Goal: Information Seeking & Learning: Learn about a topic

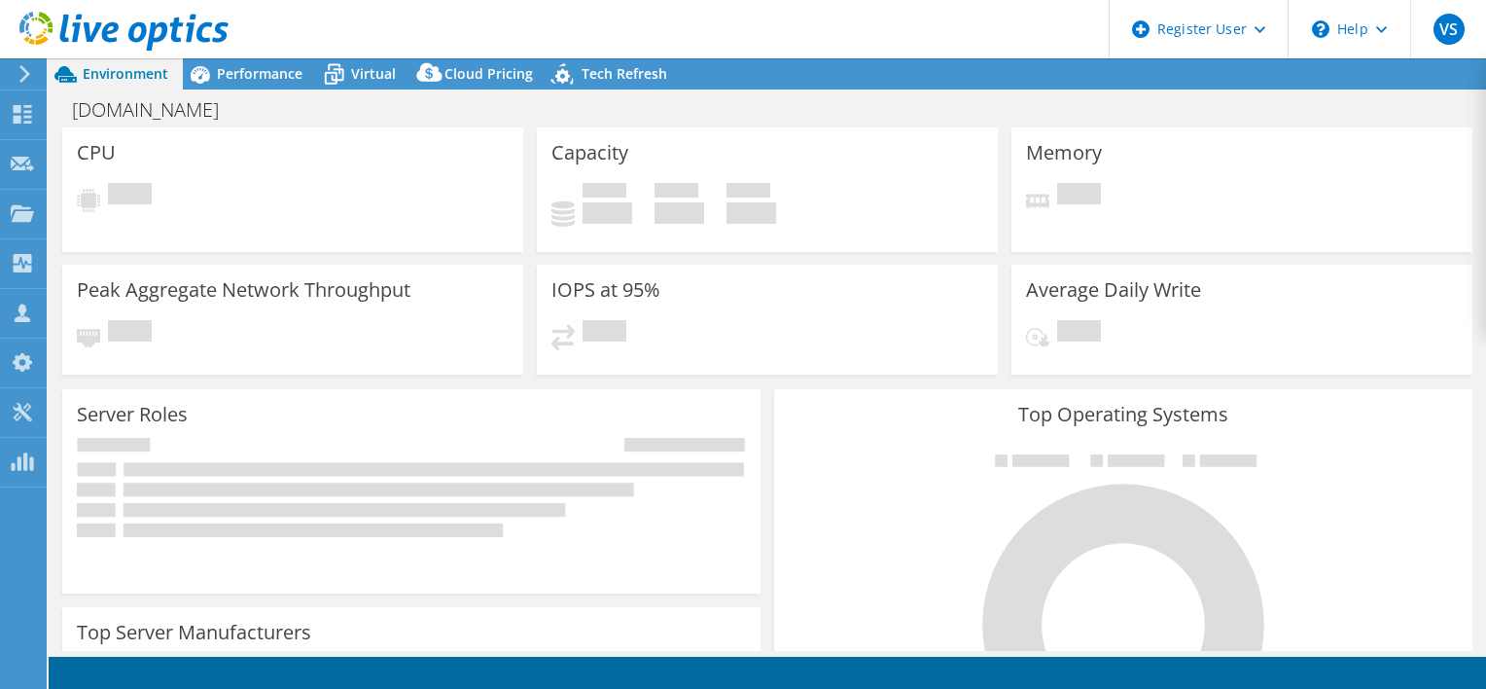
select select "USD"
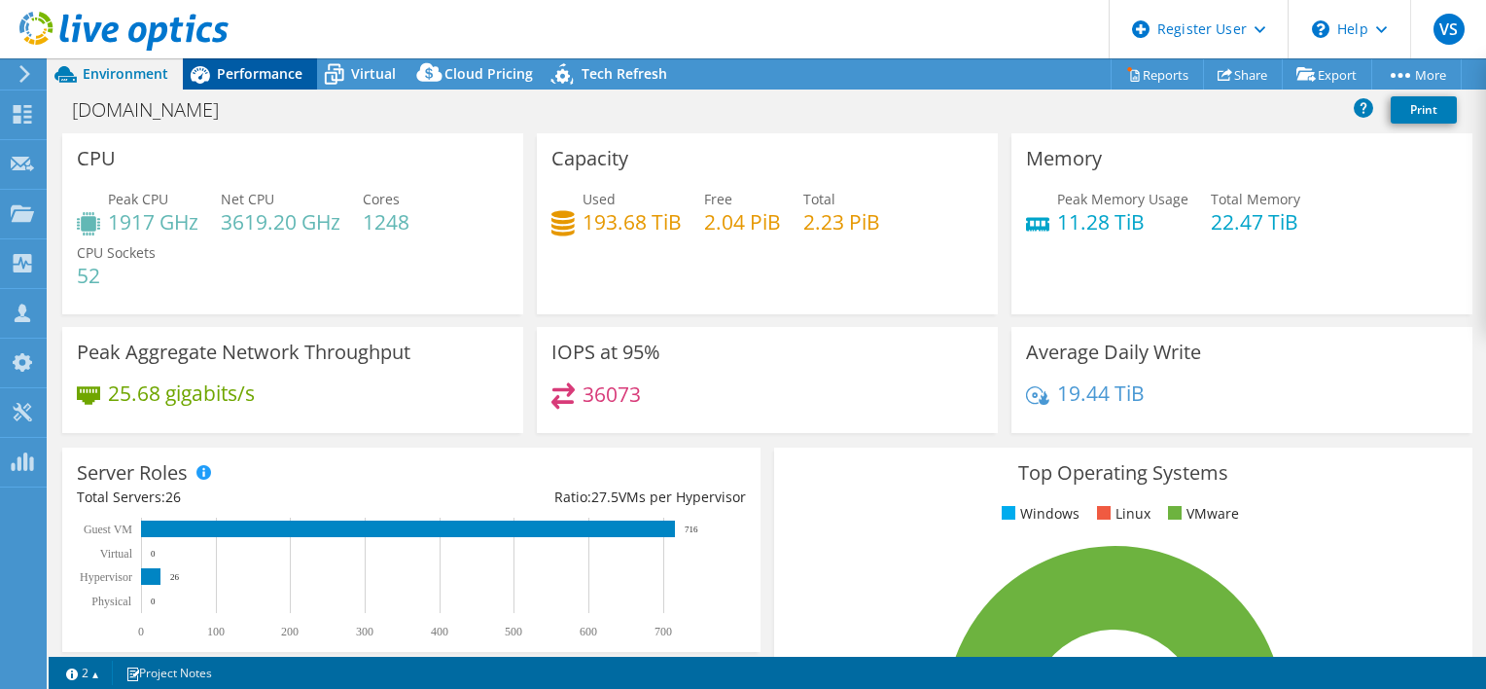
click at [240, 72] on span "Performance" at bounding box center [260, 73] width 86 height 18
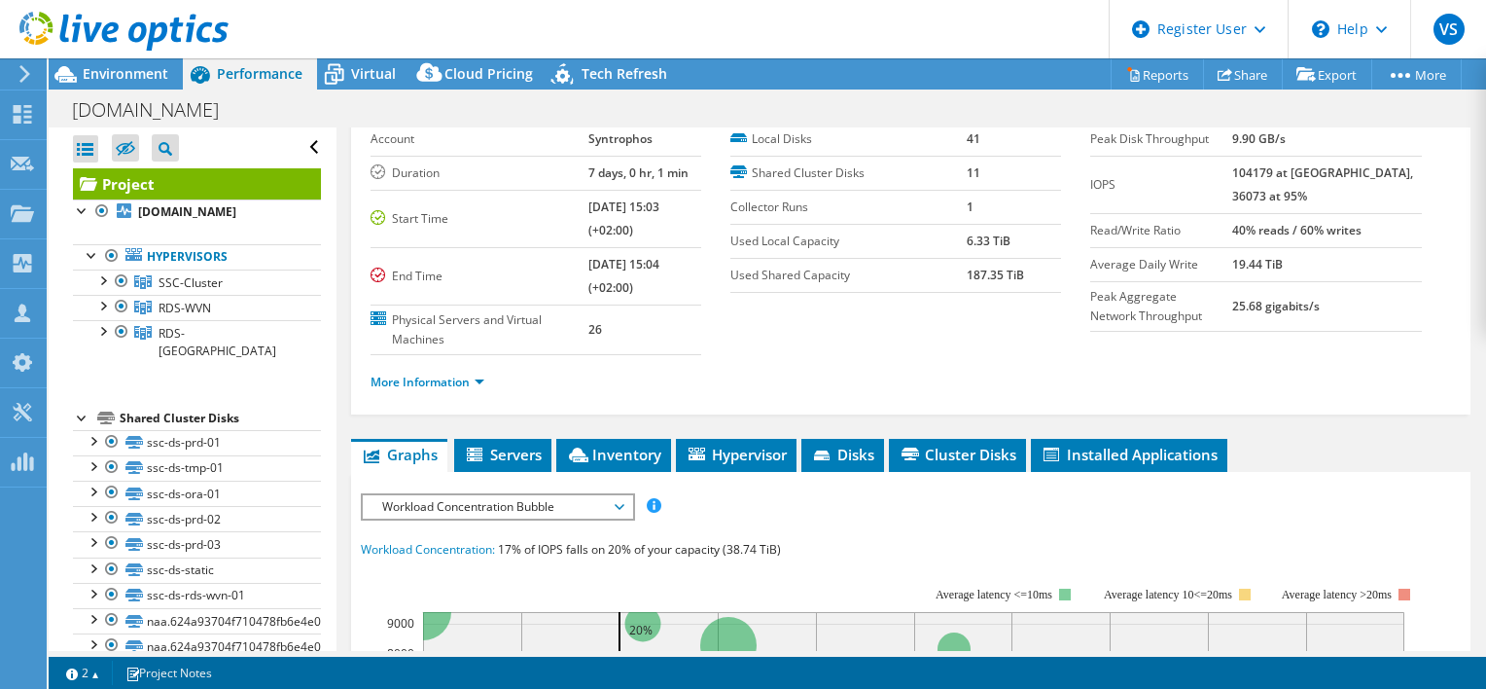
scroll to position [195, 0]
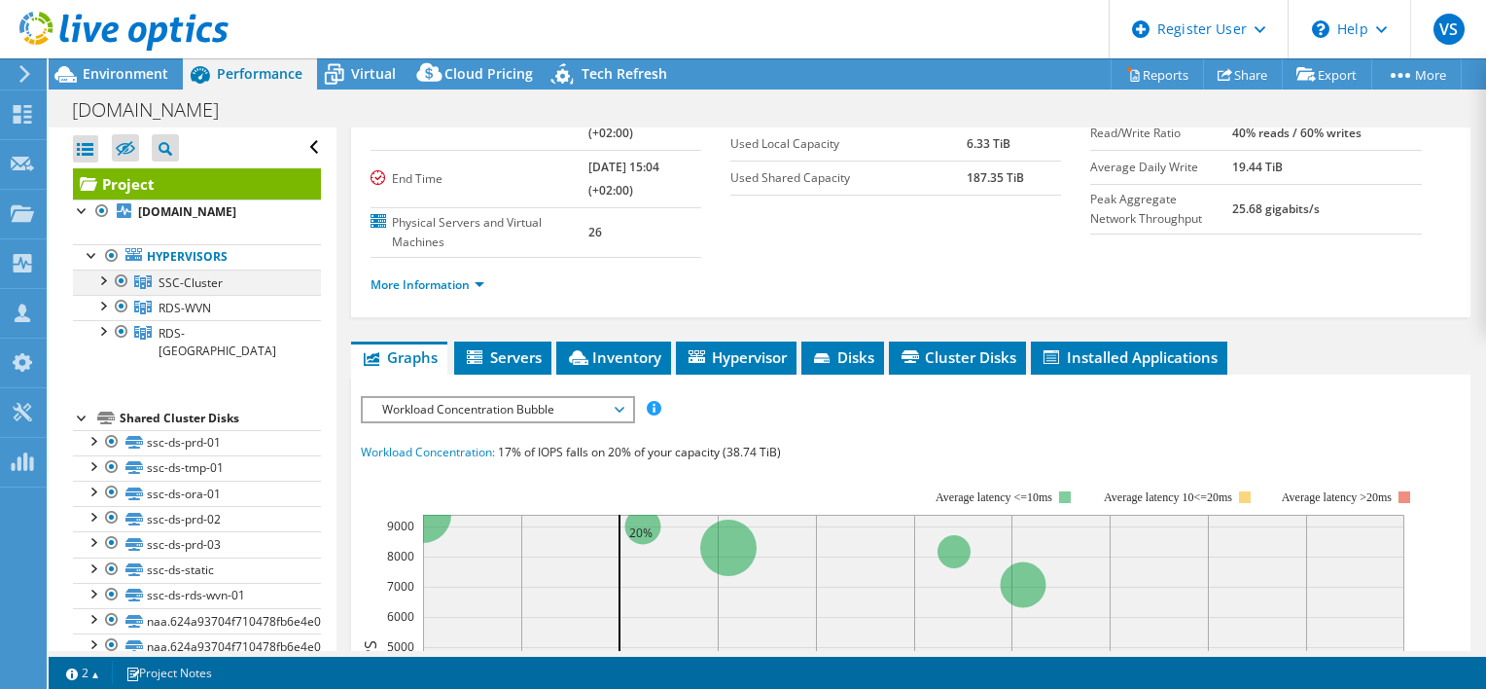
click at [97, 278] on div at bounding box center [101, 278] width 19 height 19
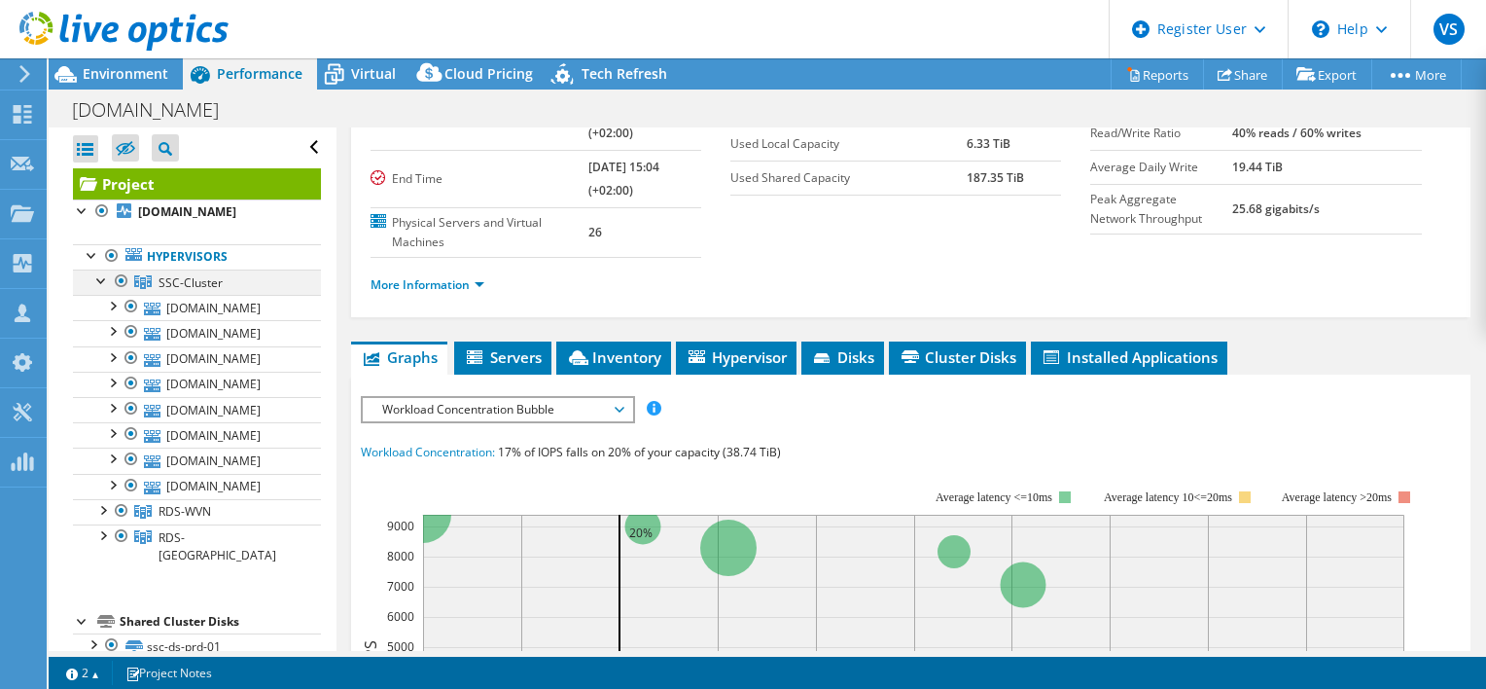
click at [97, 279] on div at bounding box center [101, 278] width 19 height 19
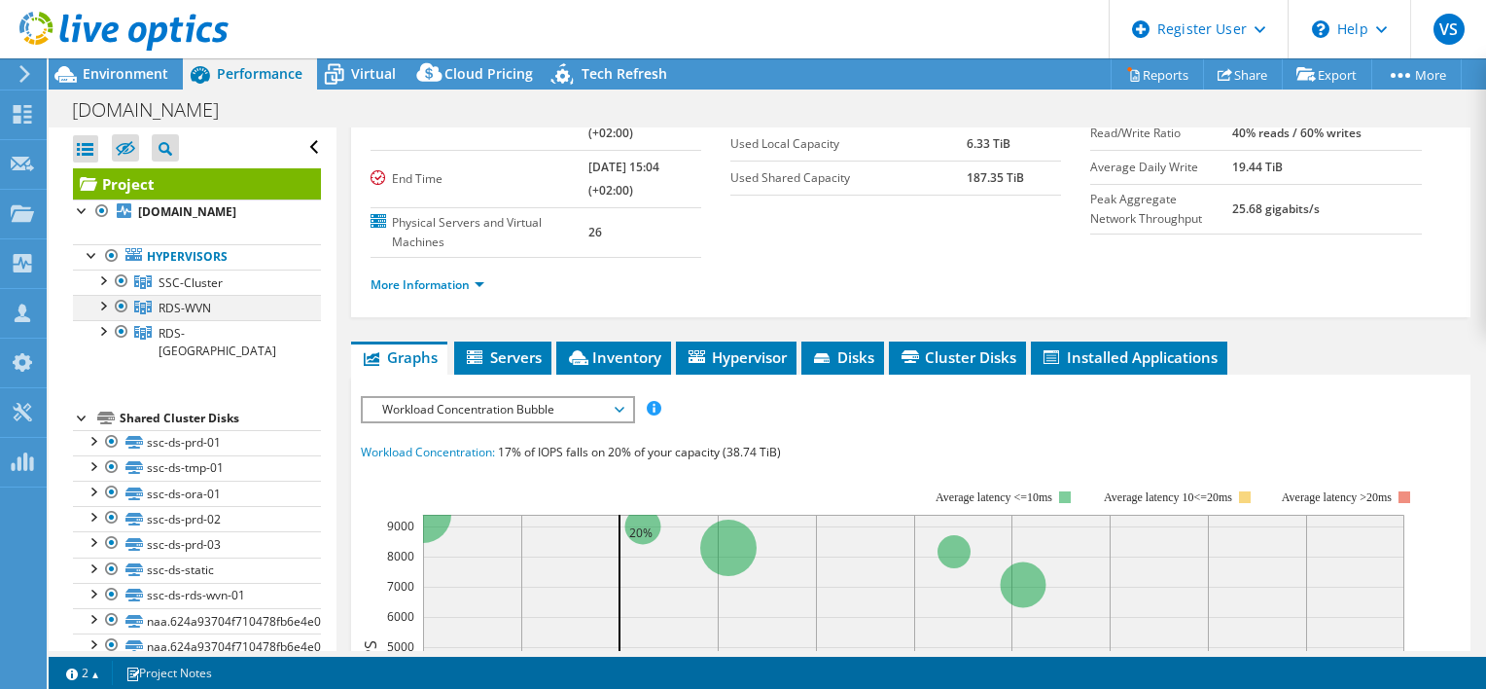
click at [103, 301] on div at bounding box center [101, 304] width 19 height 19
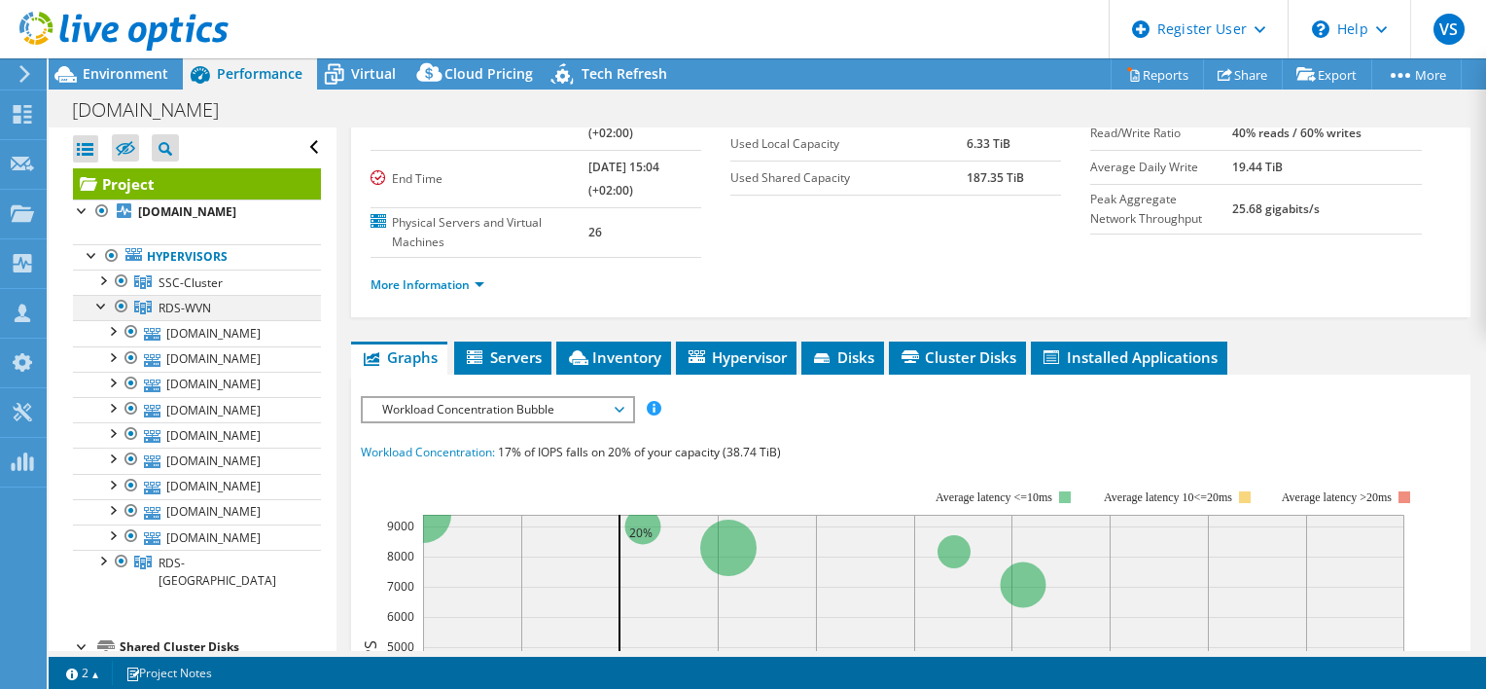
click at [103, 301] on div at bounding box center [101, 304] width 19 height 19
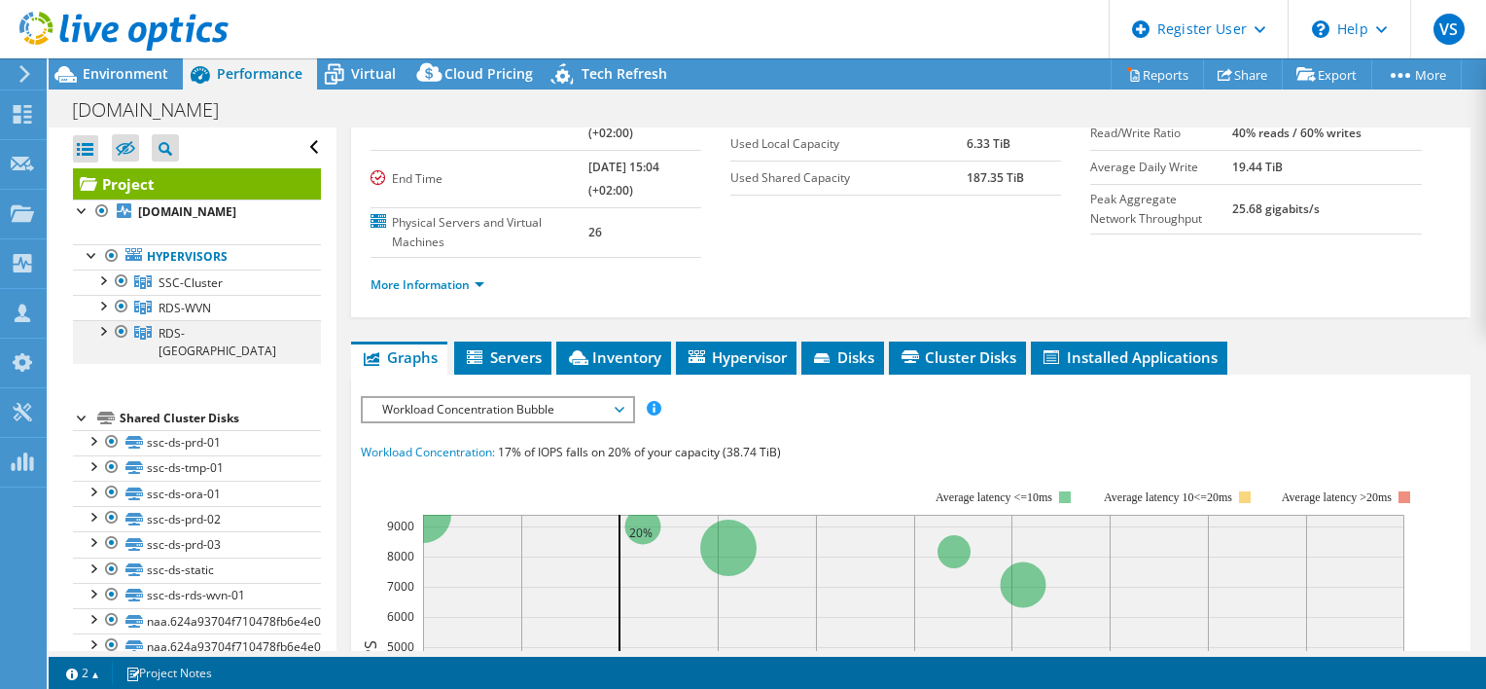
click at [98, 331] on div at bounding box center [101, 329] width 19 height 19
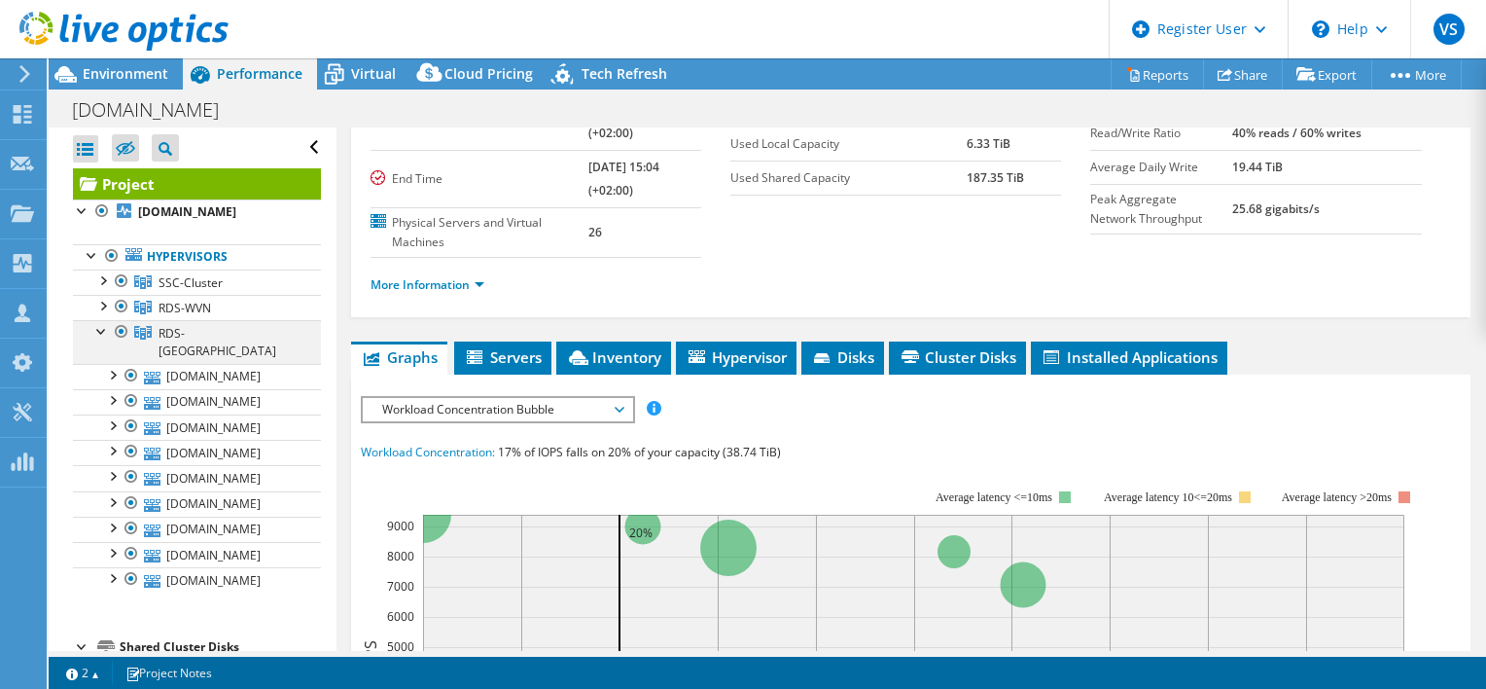
click at [98, 331] on div at bounding box center [101, 329] width 19 height 19
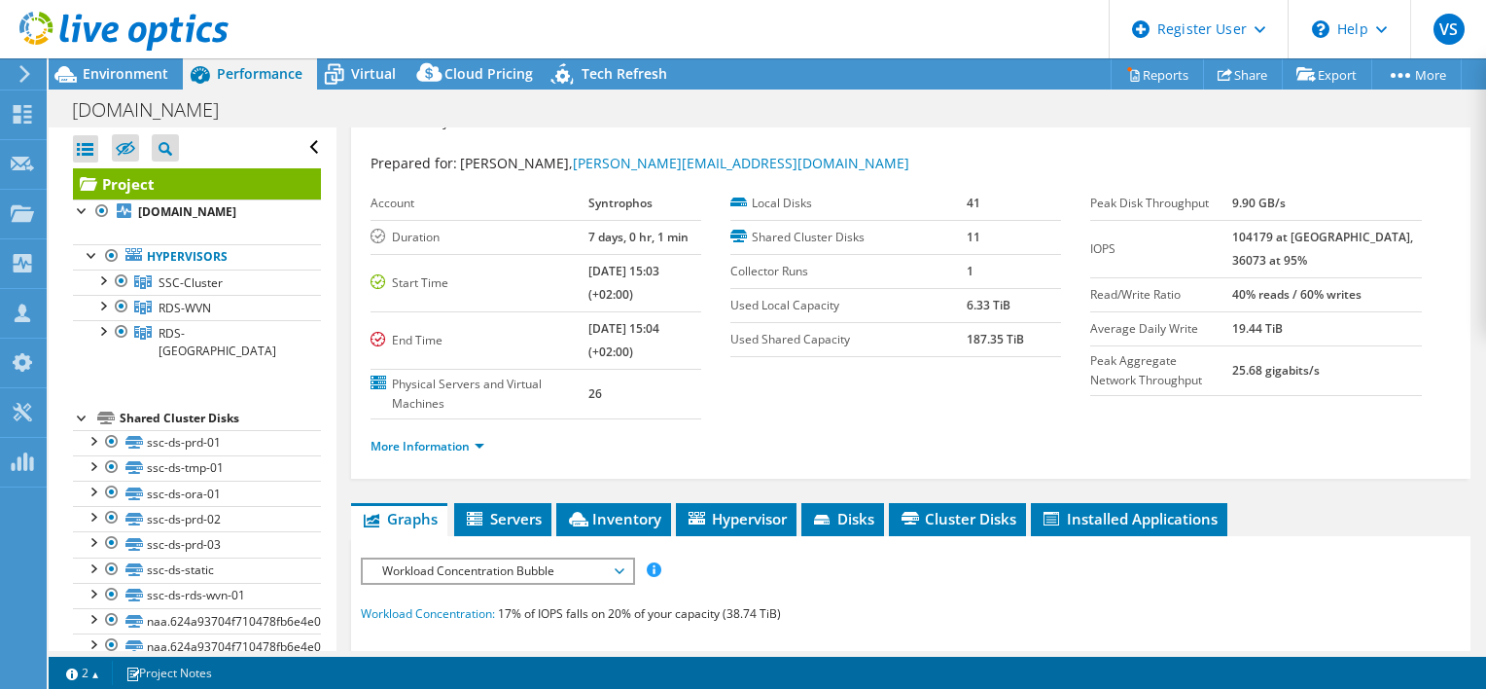
scroll to position [0, 0]
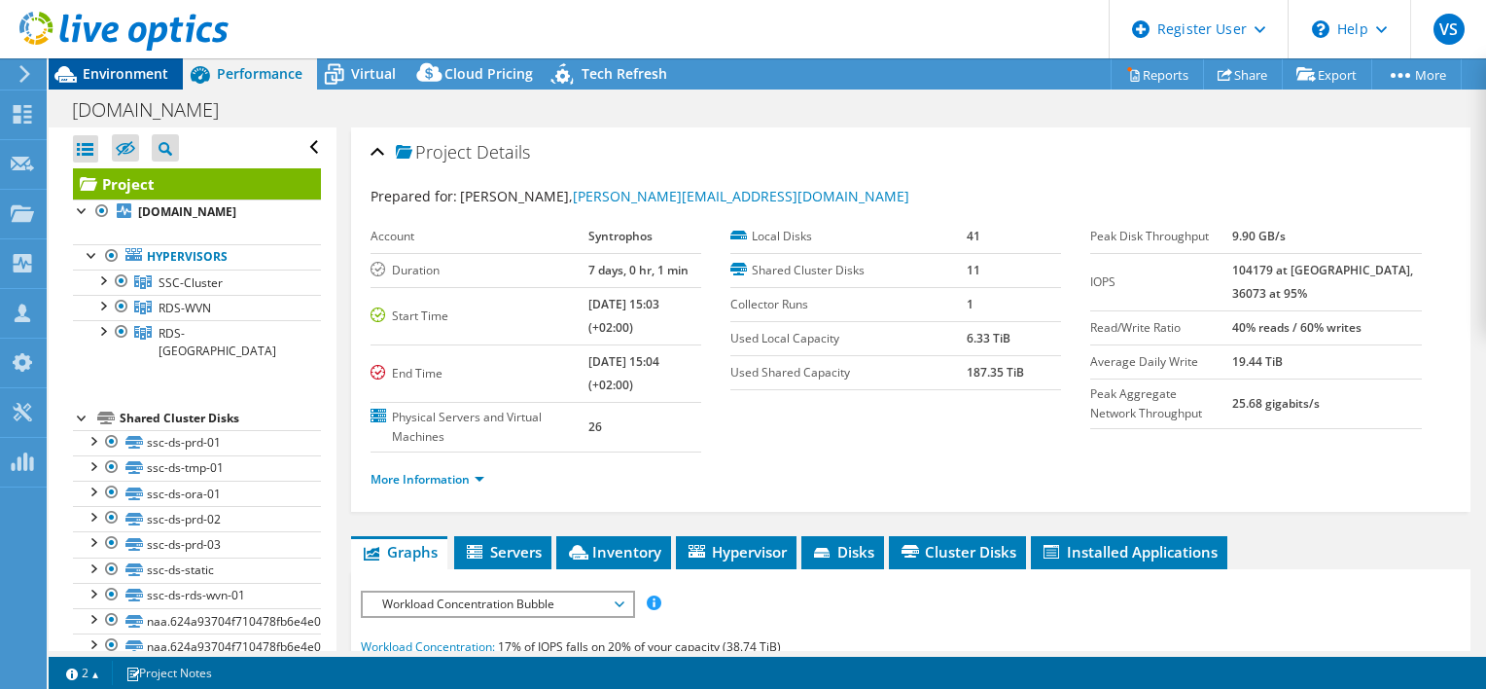
click at [143, 69] on span "Environment" at bounding box center [126, 73] width 86 height 18
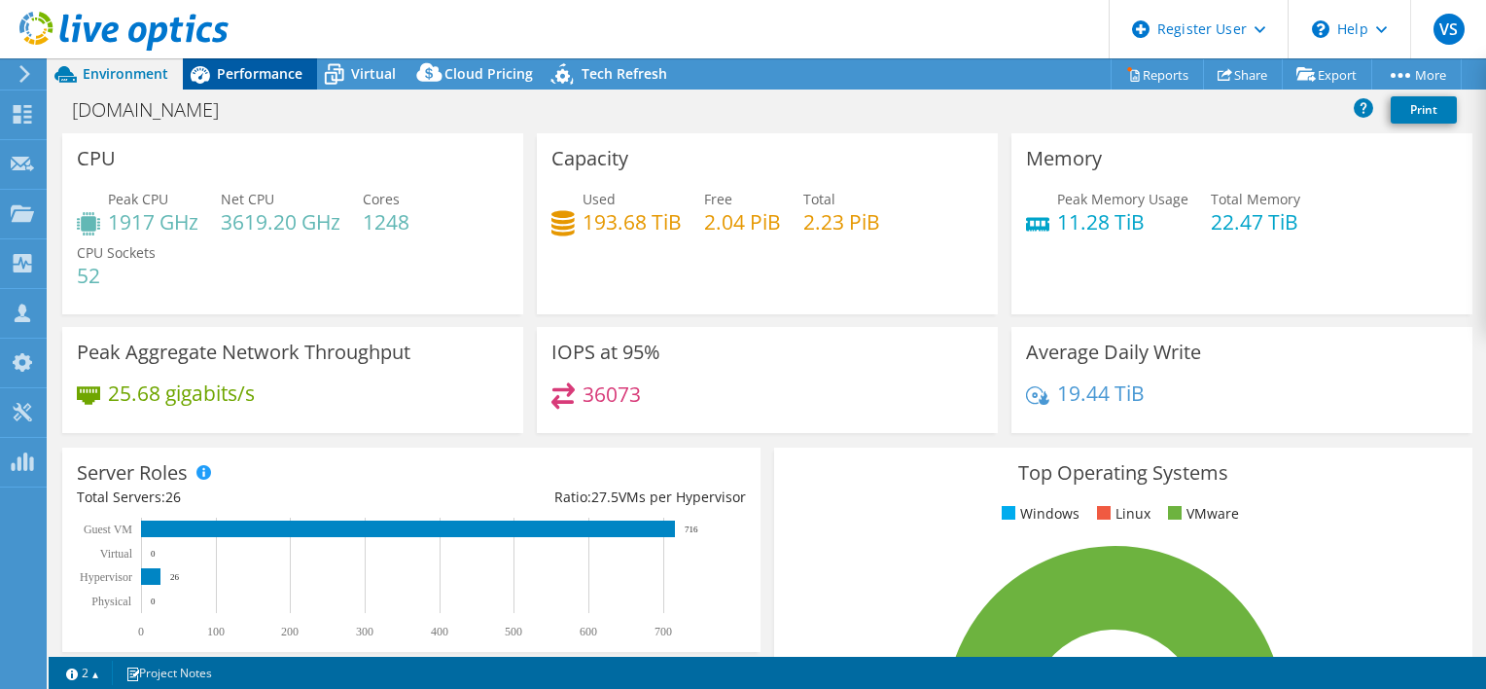
click at [247, 73] on span "Performance" at bounding box center [260, 73] width 86 height 18
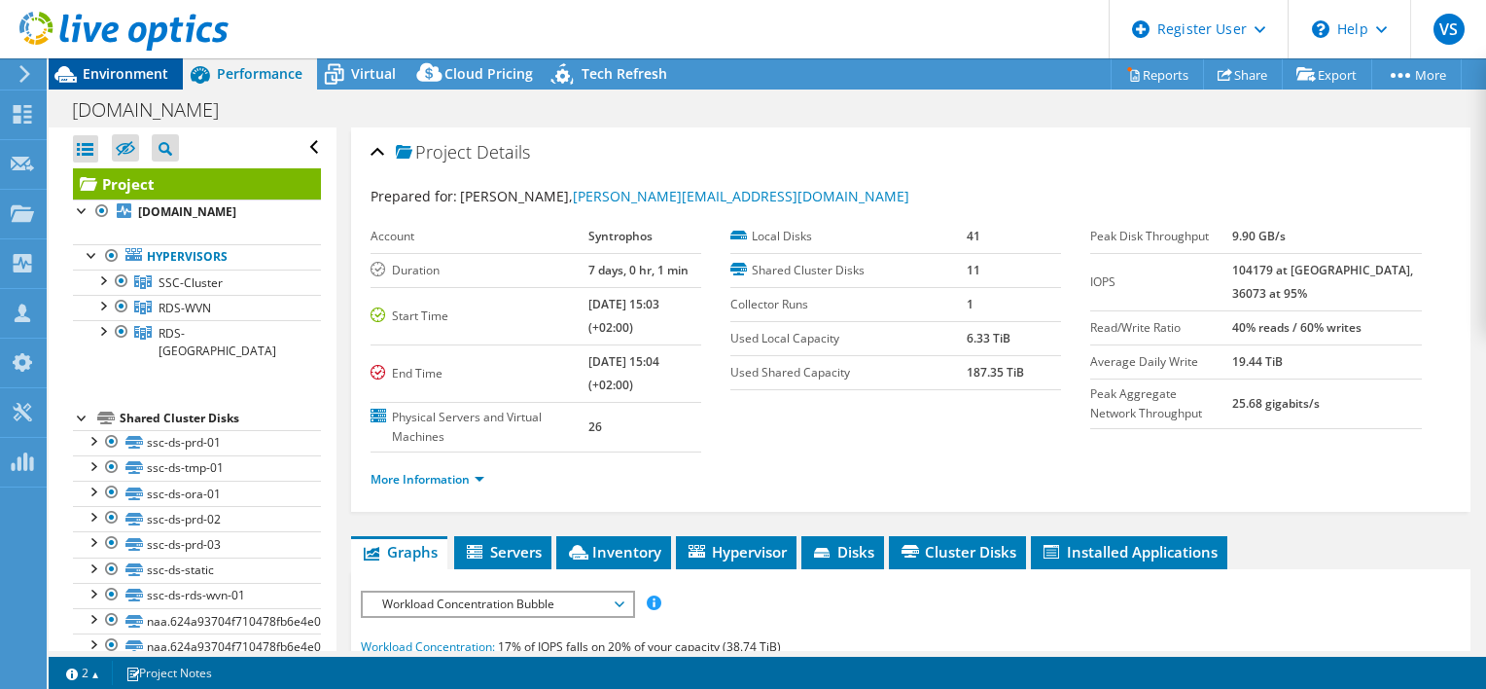
click at [113, 75] on span "Environment" at bounding box center [126, 73] width 86 height 18
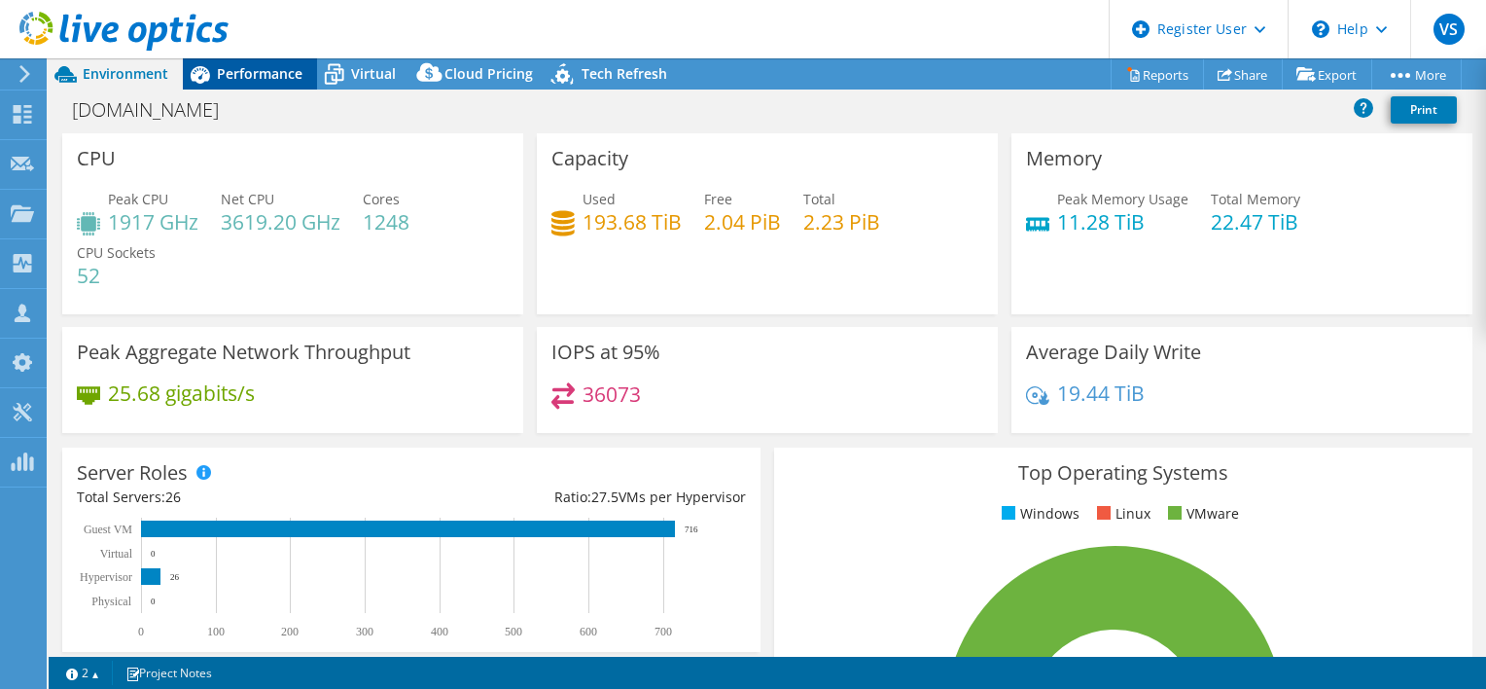
click at [260, 76] on span "Performance" at bounding box center [260, 73] width 86 height 18
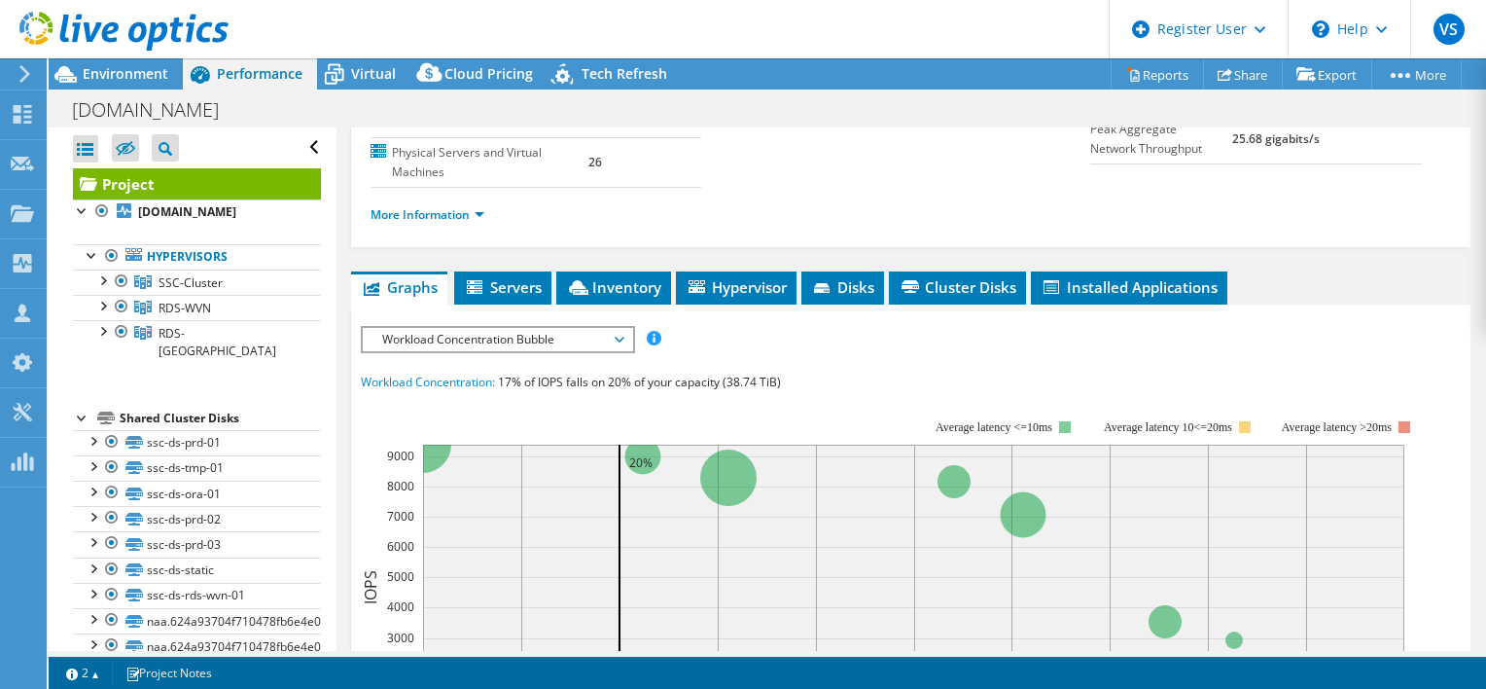
scroll to position [292, 0]
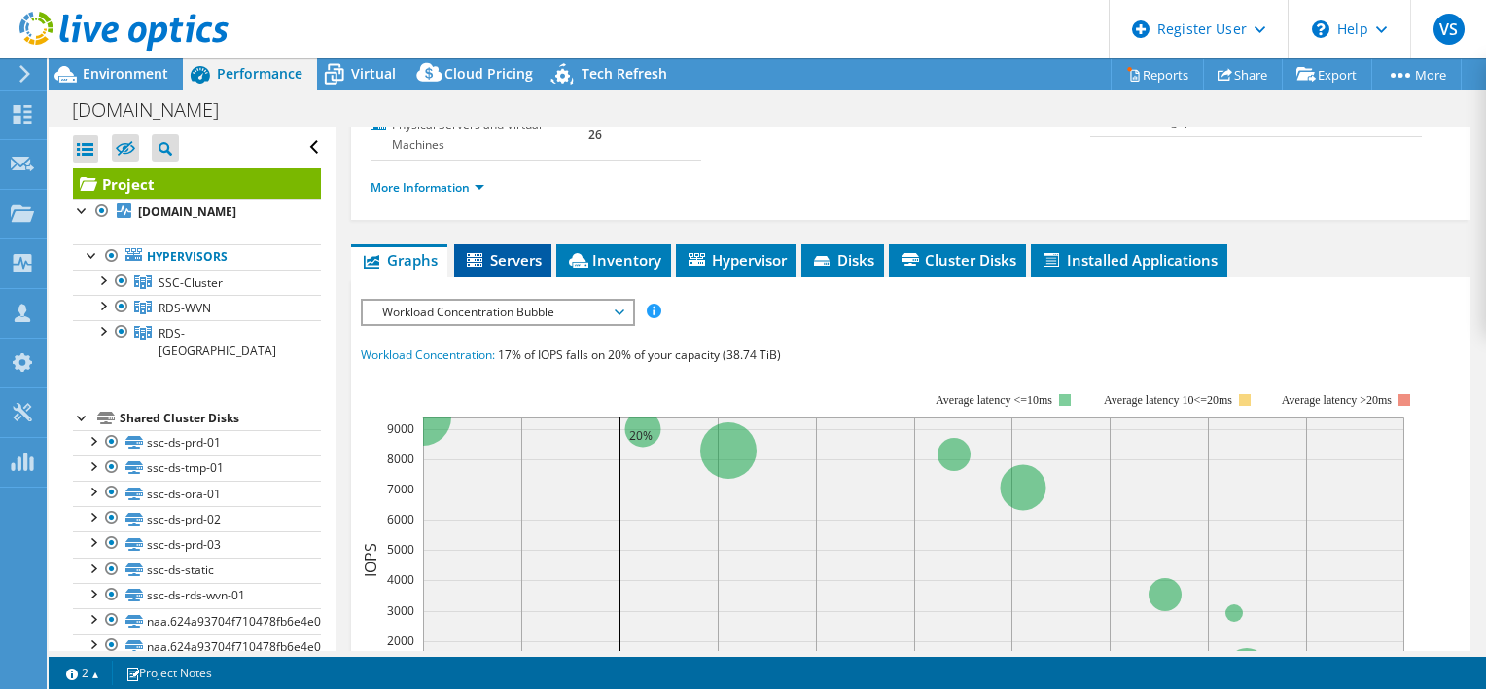
click at [514, 257] on span "Servers" at bounding box center [503, 259] width 78 height 19
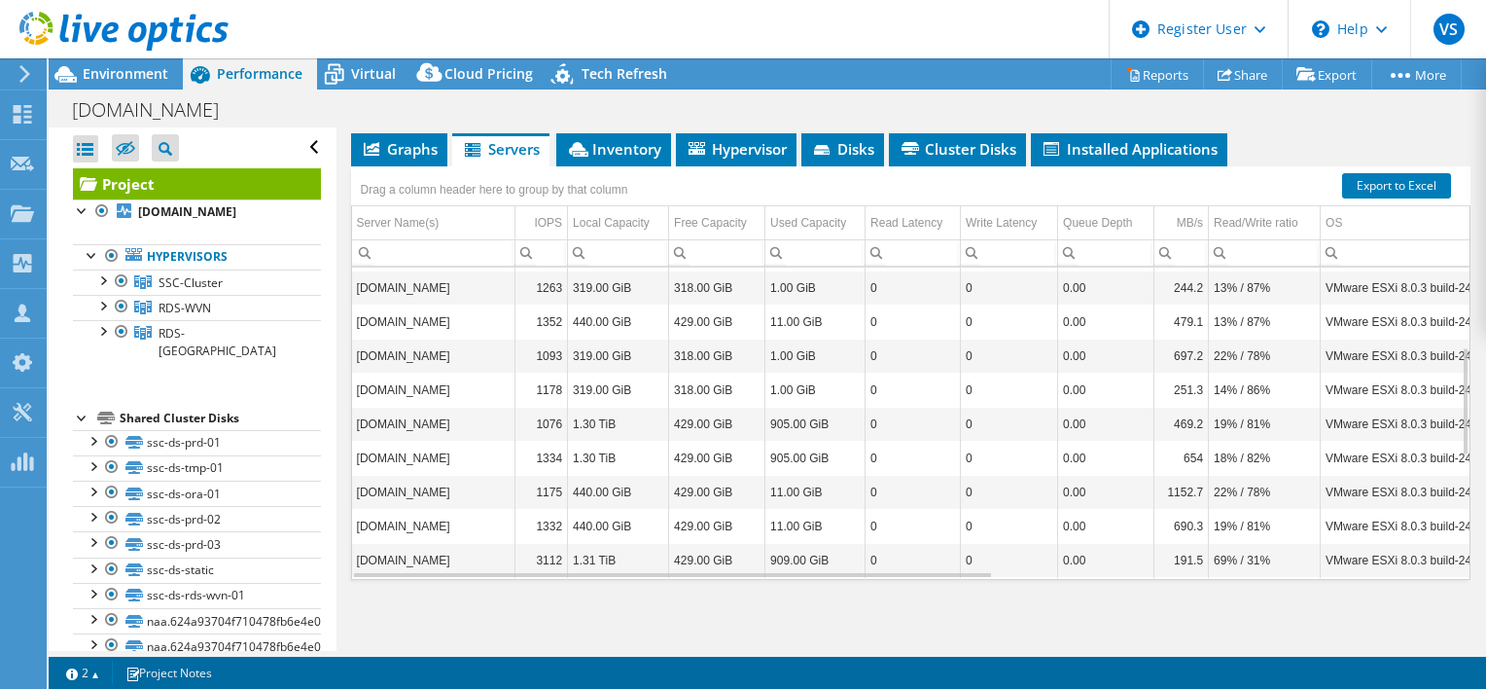
scroll to position [0, 0]
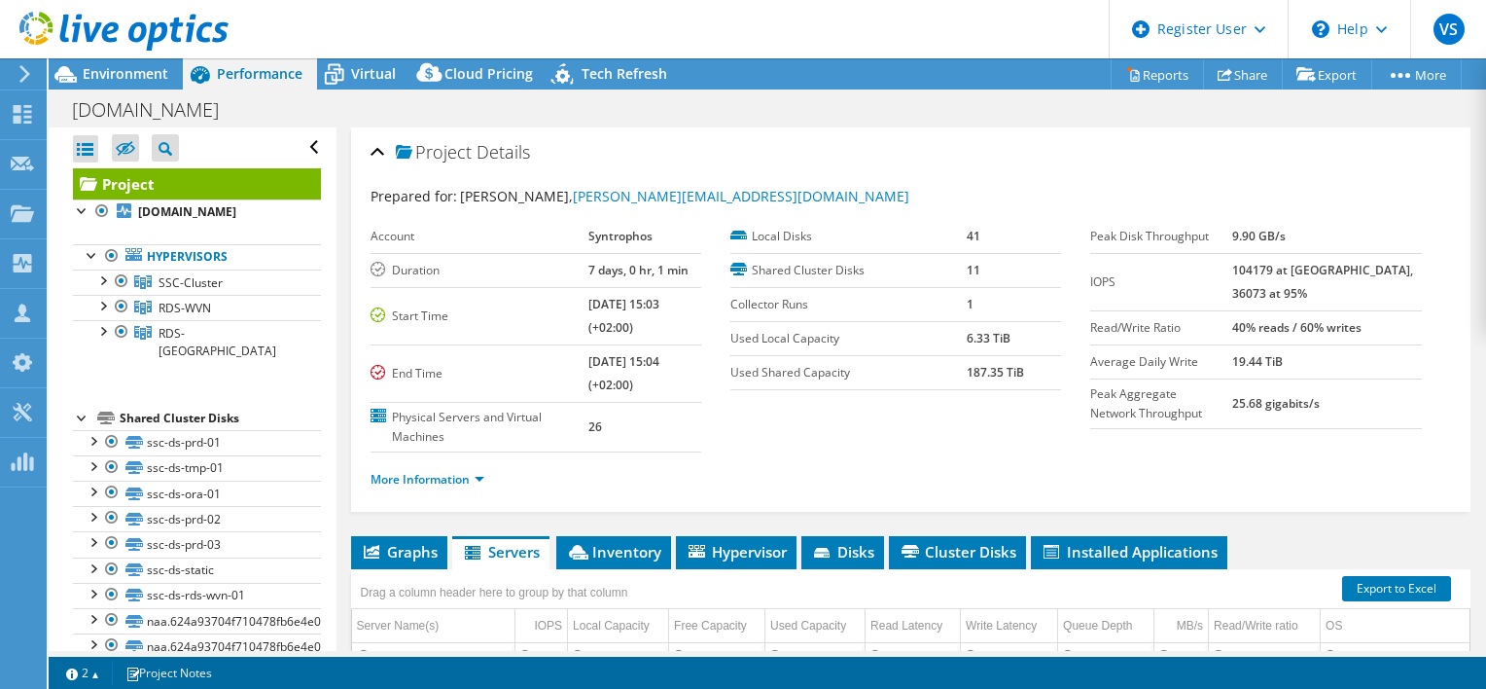
click at [132, 25] on use at bounding box center [123, 31] width 209 height 39
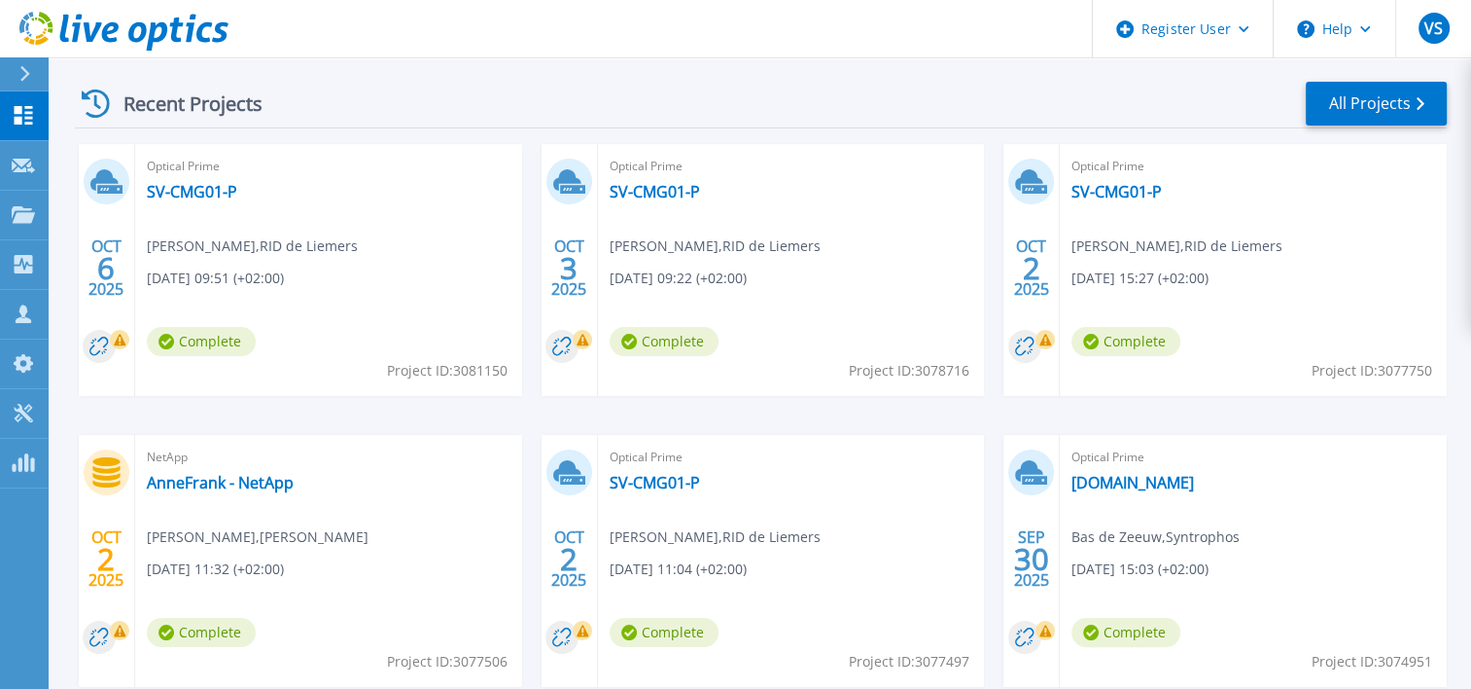
scroll to position [292, 0]
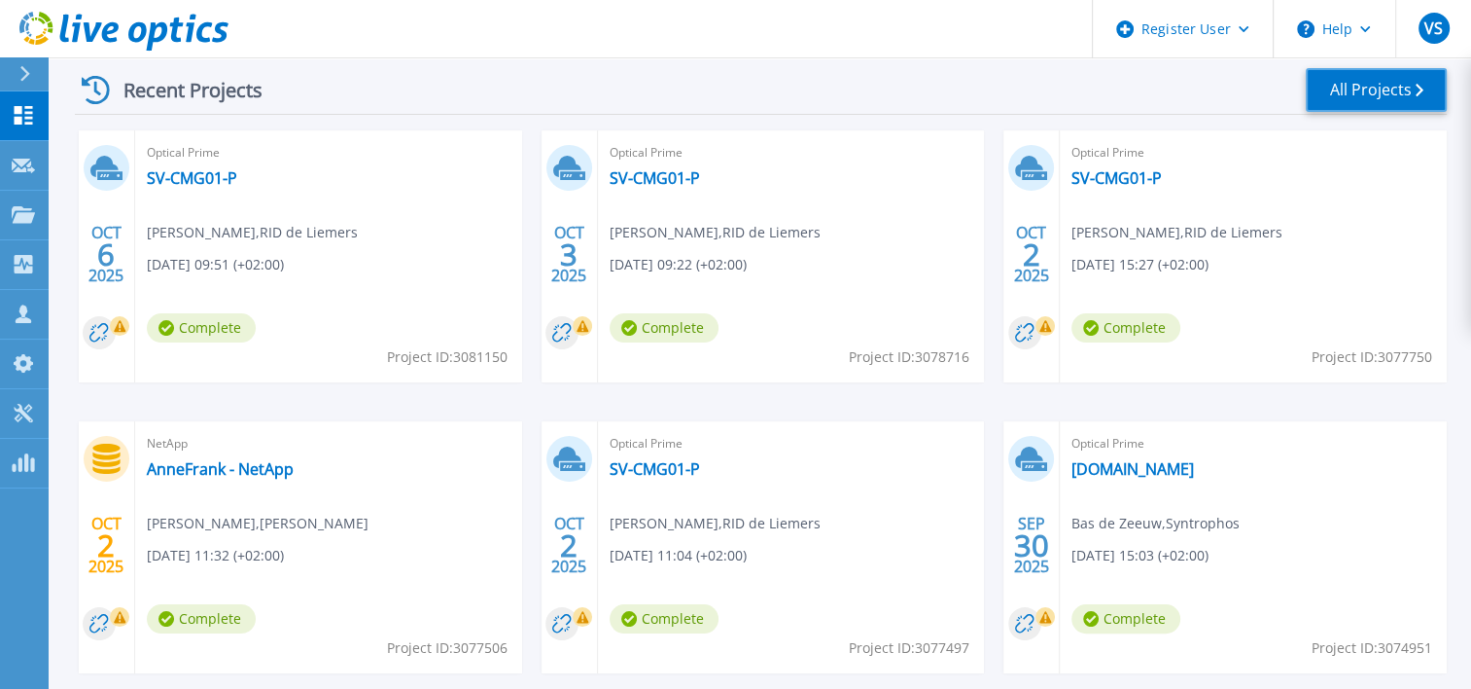
click at [1370, 87] on link "All Projects" at bounding box center [1376, 90] width 141 height 44
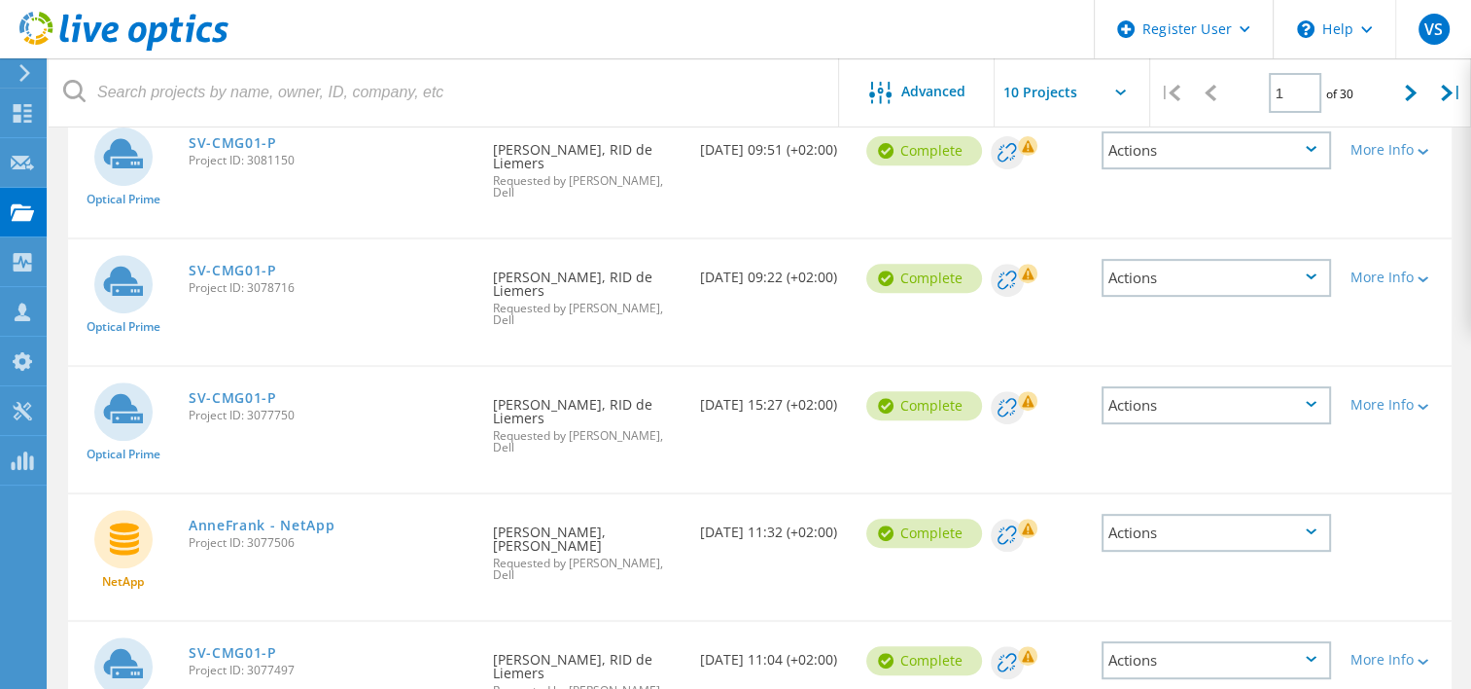
scroll to position [558, 0]
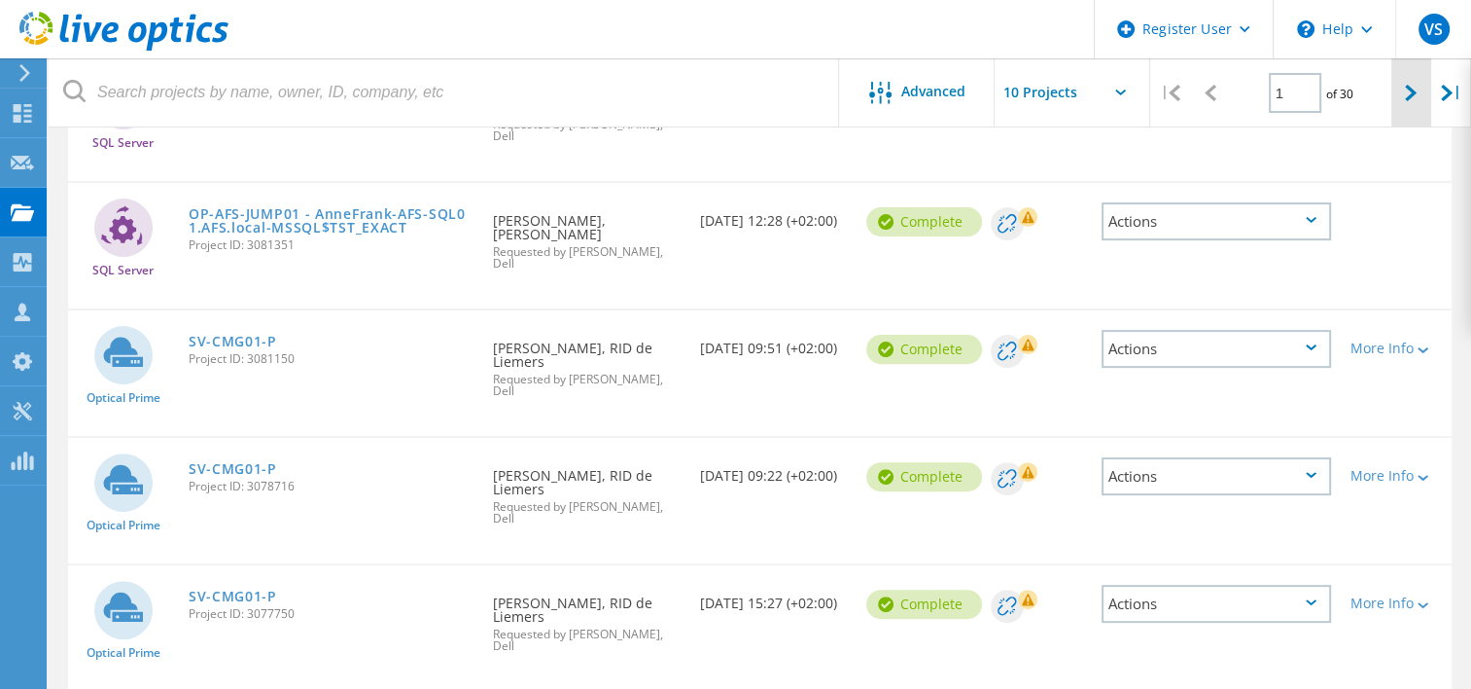
click at [1408, 85] on icon at bounding box center [1411, 93] width 12 height 17
type input "2"
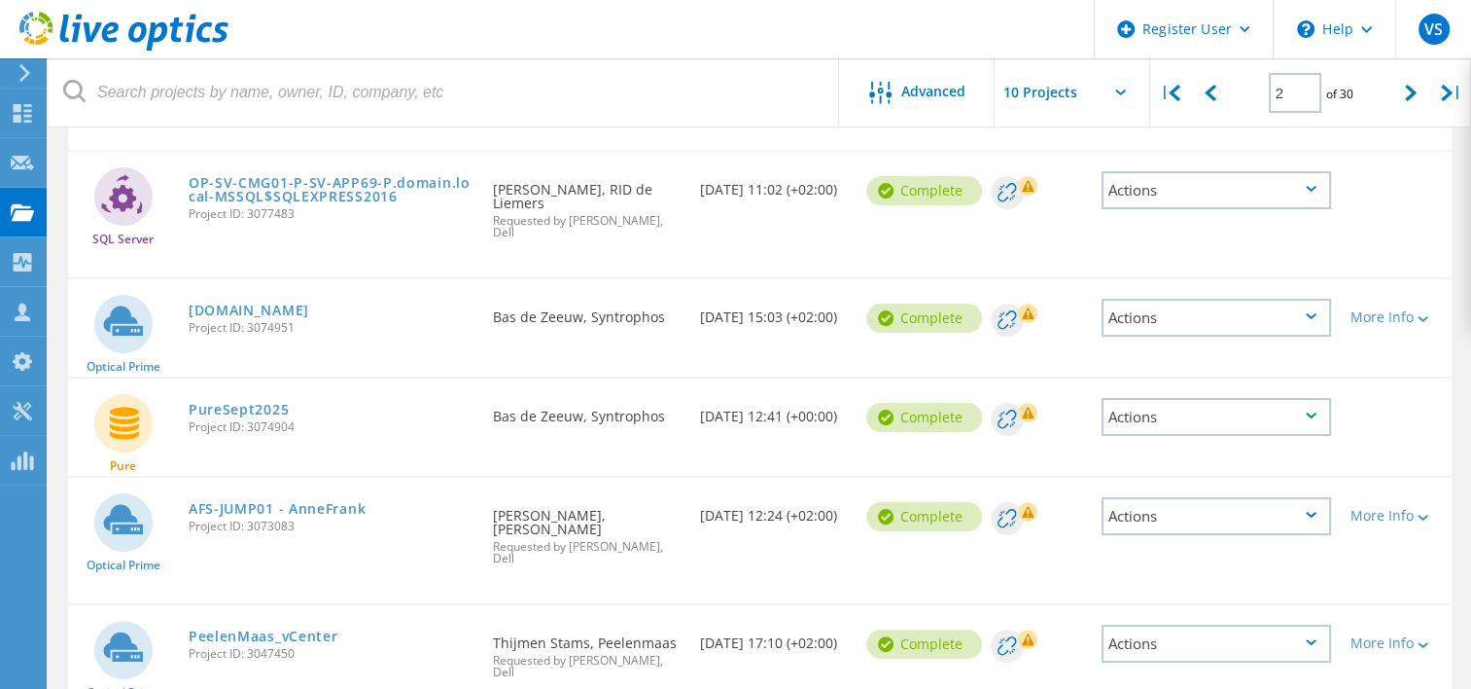
scroll to position [266, 0]
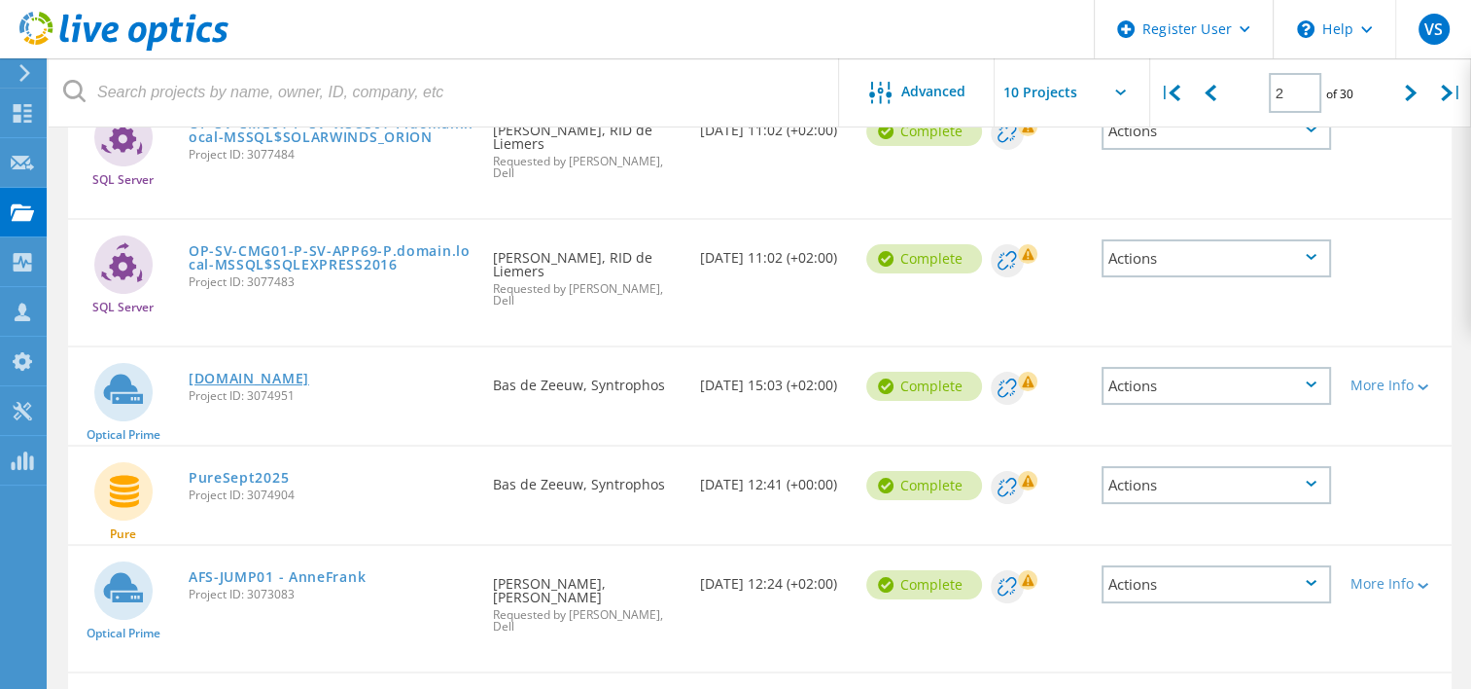
click at [309, 372] on link "[DOMAIN_NAME]" at bounding box center [249, 379] width 121 height 14
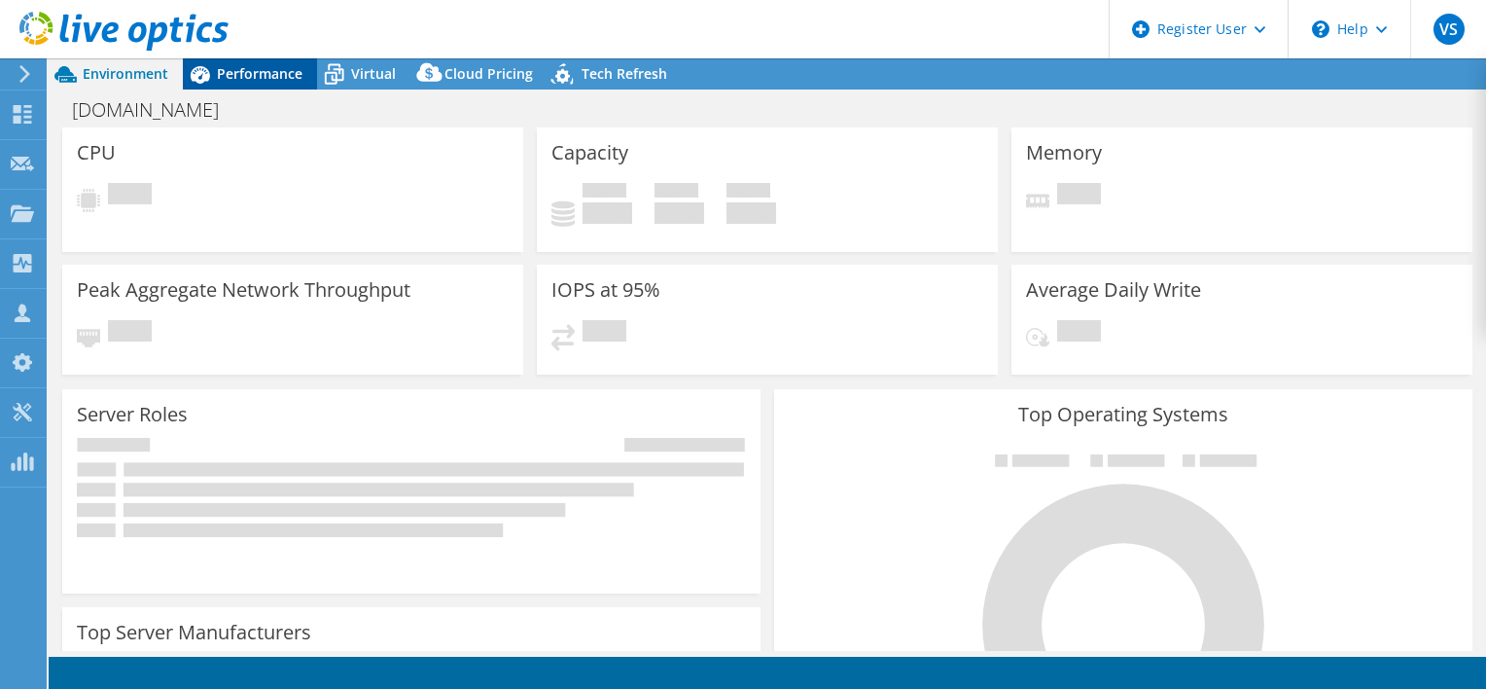
select select "USD"
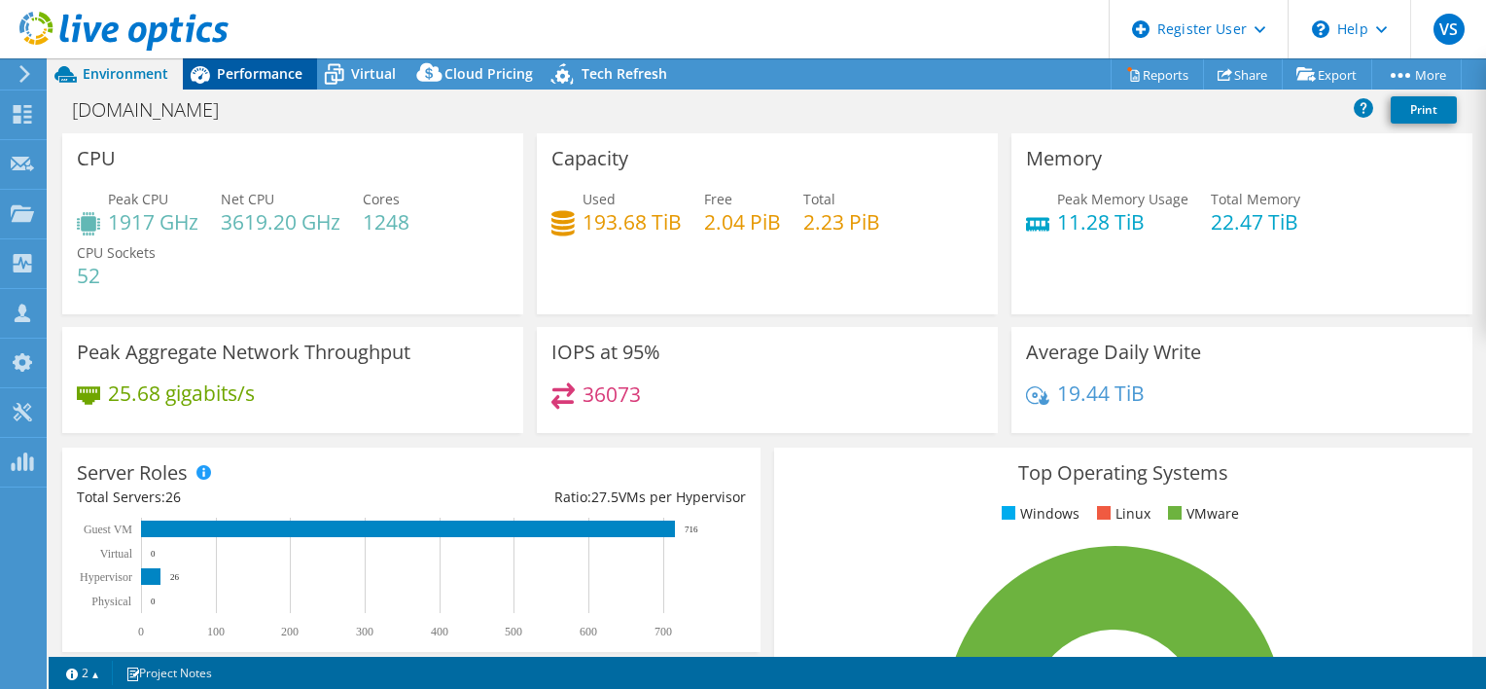
click at [251, 70] on span "Performance" at bounding box center [260, 73] width 86 height 18
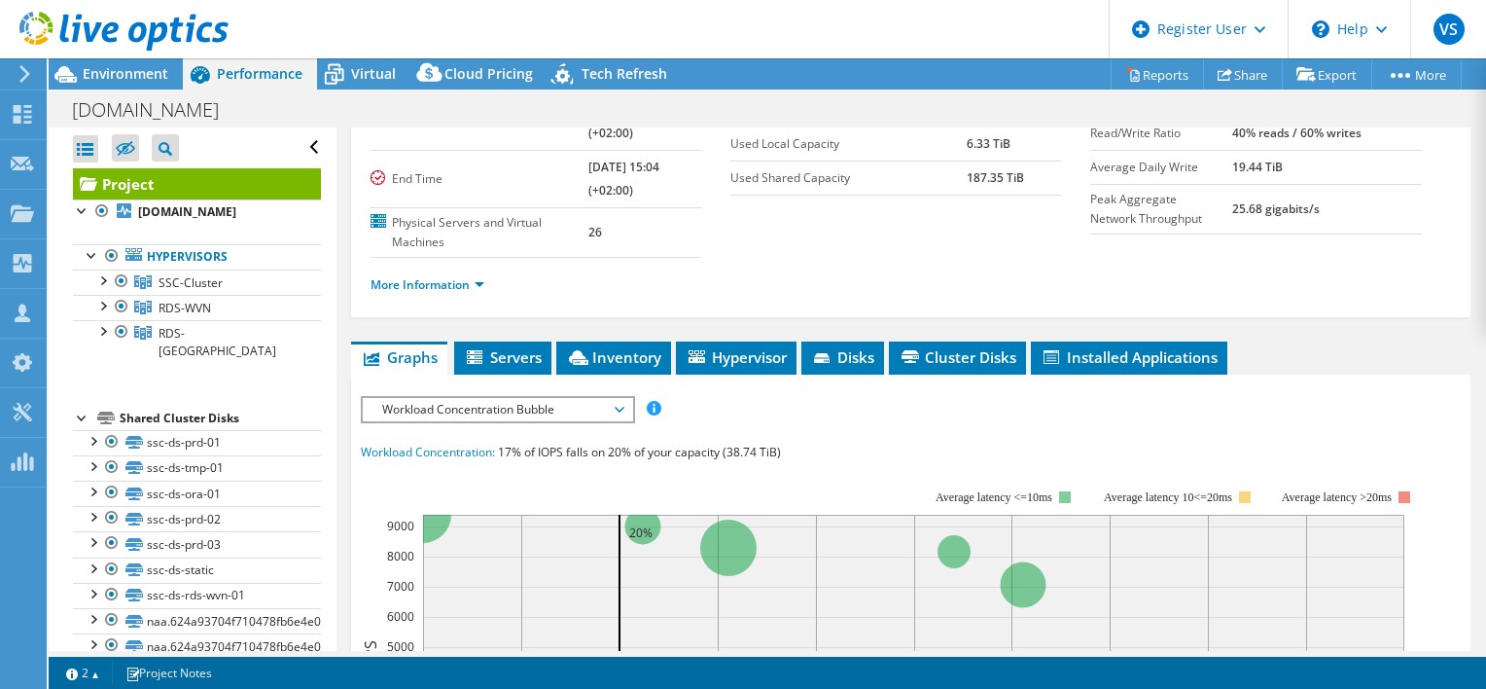
scroll to position [292, 0]
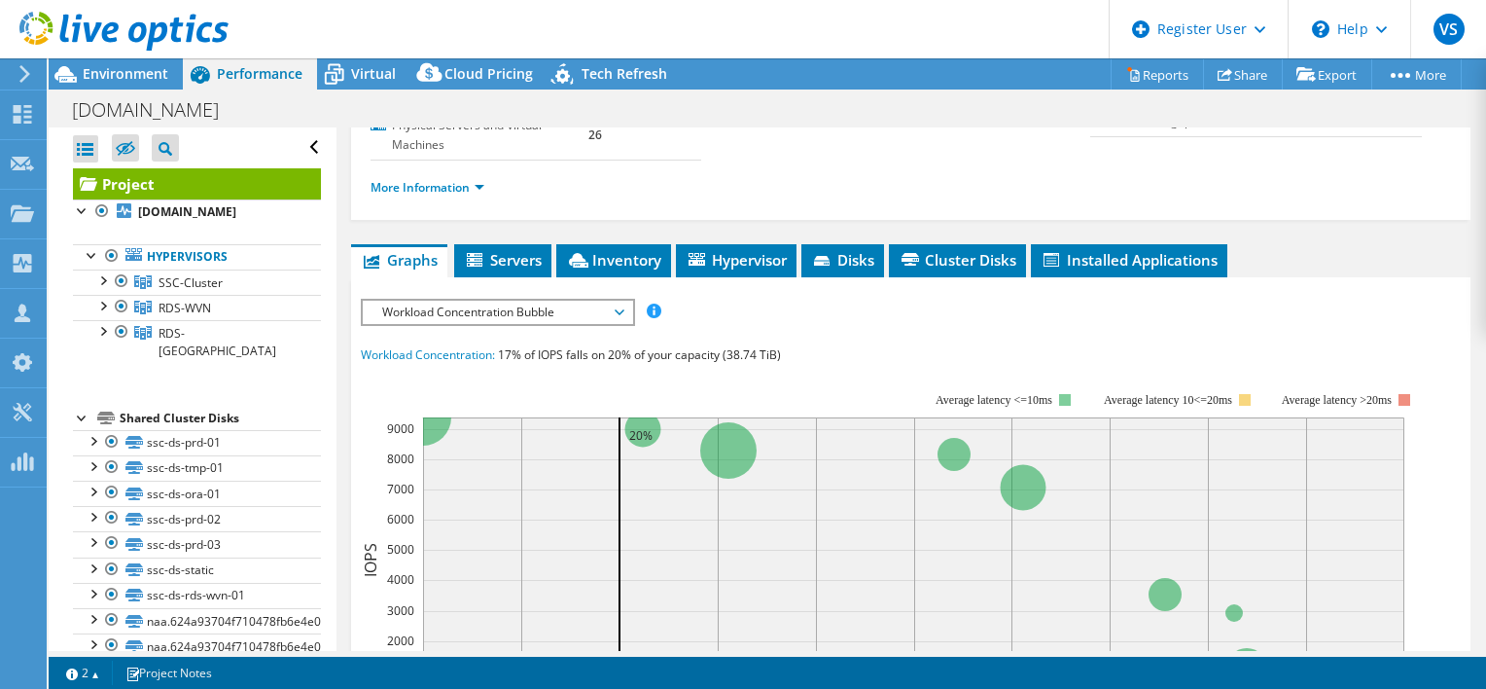
click at [572, 307] on span "Workload Concentration Bubble" at bounding box center [497, 312] width 250 height 23
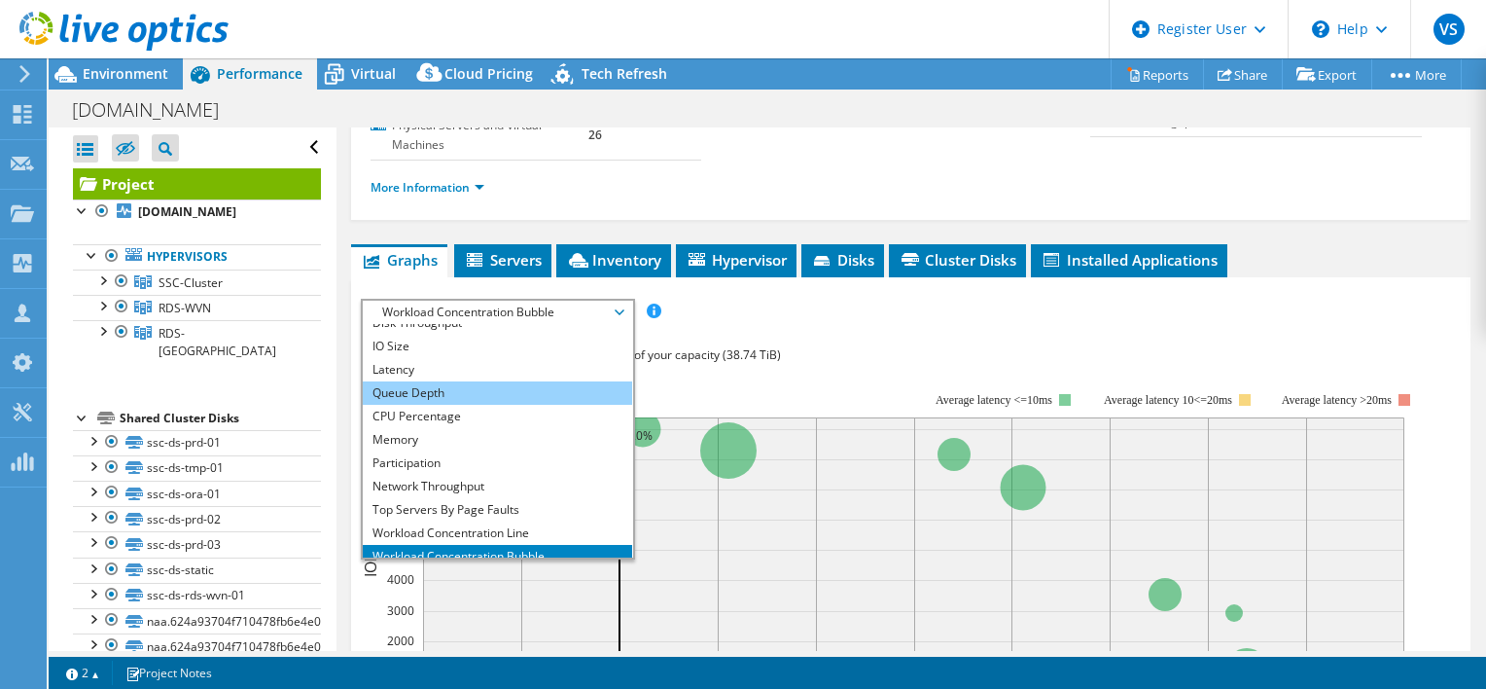
scroll to position [70, 0]
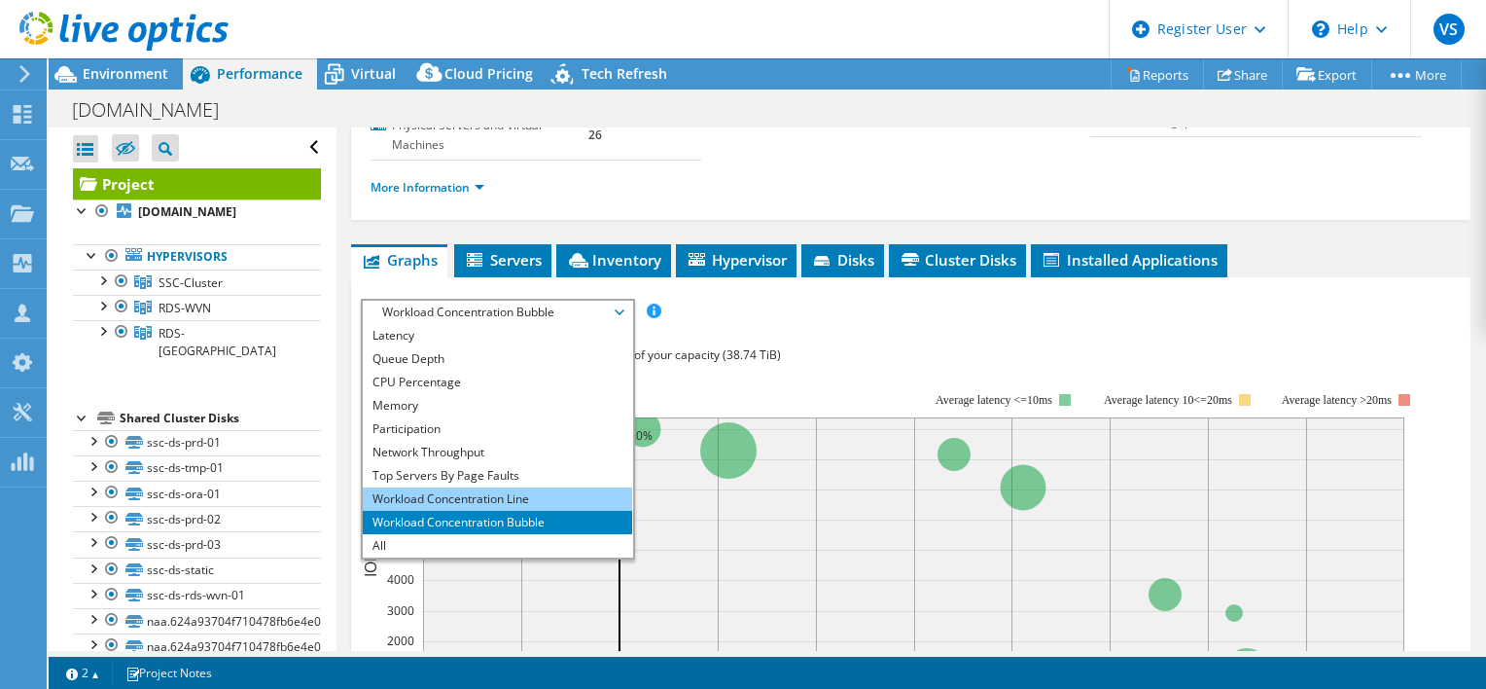
click at [492, 493] on li "Workload Concentration Line" at bounding box center [497, 498] width 269 height 23
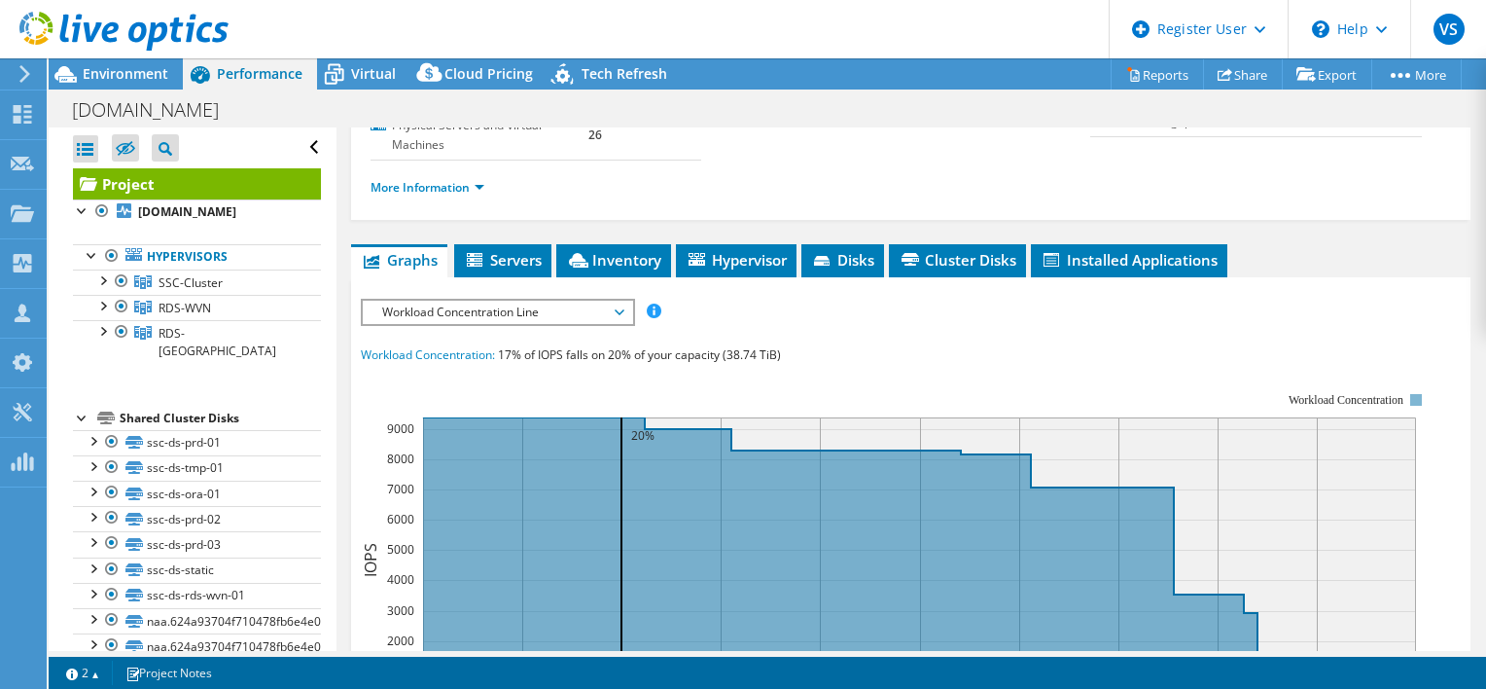
click at [602, 302] on span "Workload Concentration Line" at bounding box center [497, 312] width 250 height 23
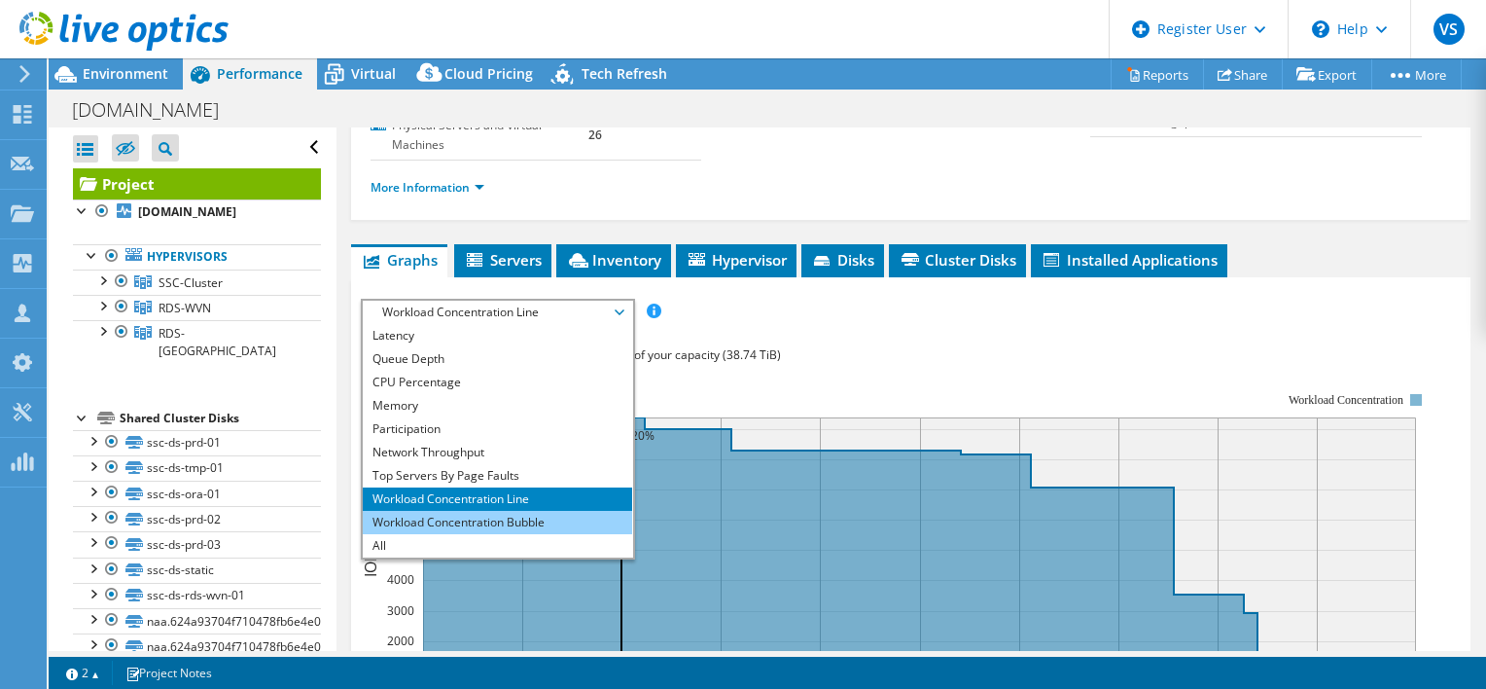
click at [434, 513] on li "Workload Concentration Bubble" at bounding box center [497, 522] width 269 height 23
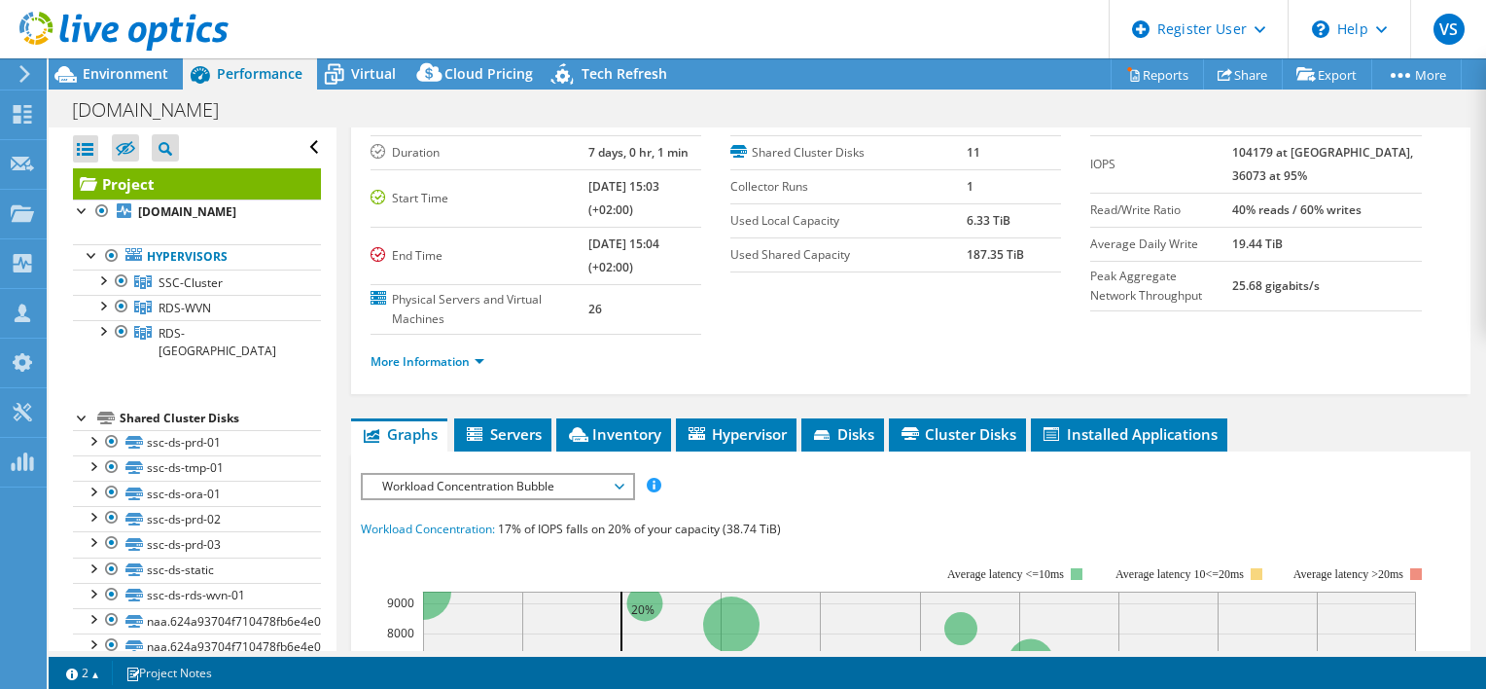
scroll to position [0, 0]
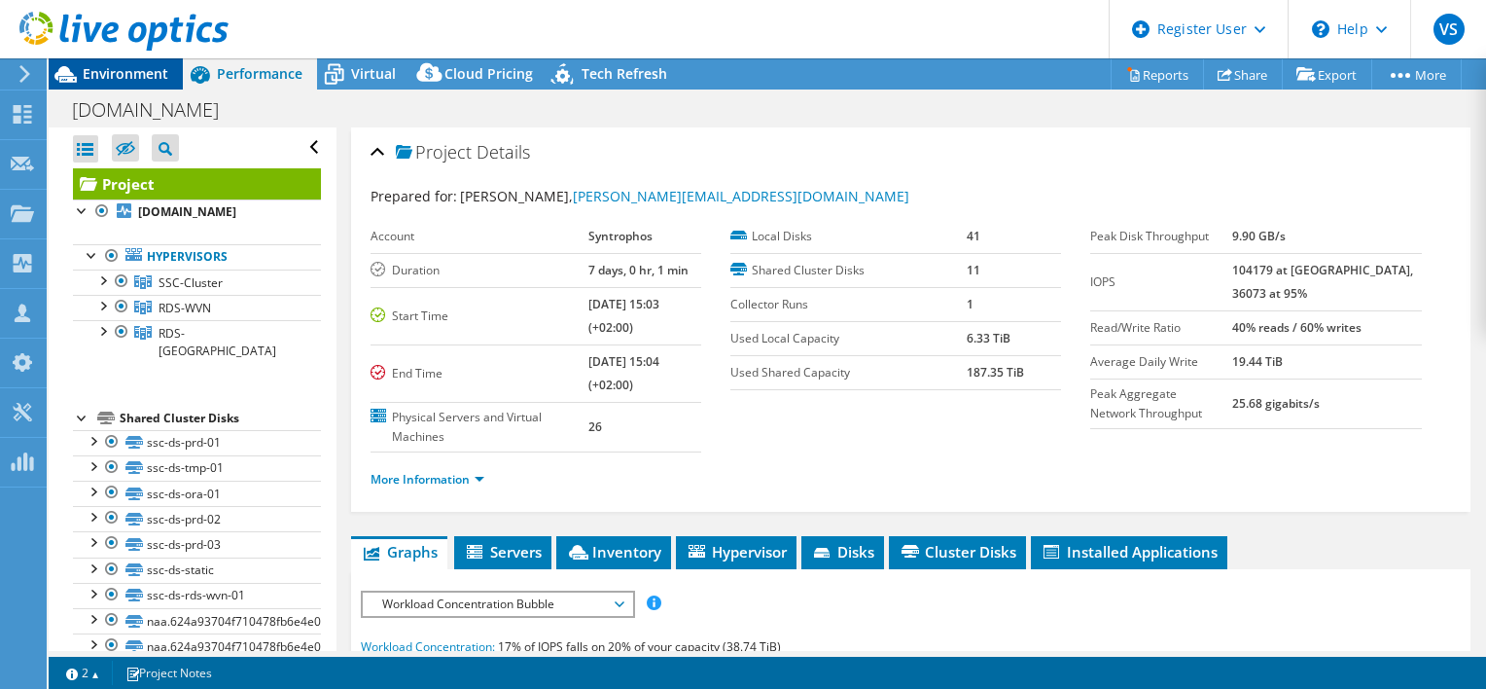
click at [122, 78] on span "Environment" at bounding box center [126, 73] width 86 height 18
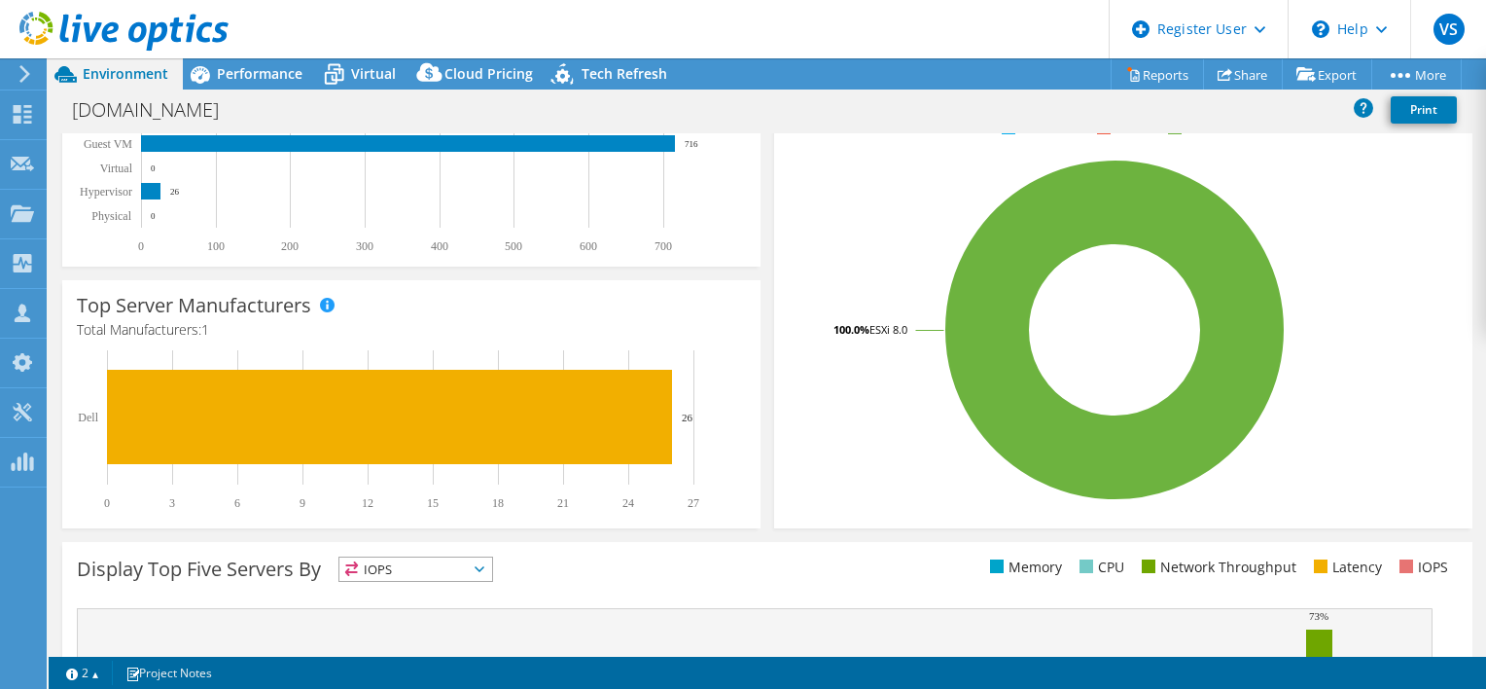
scroll to position [195, 0]
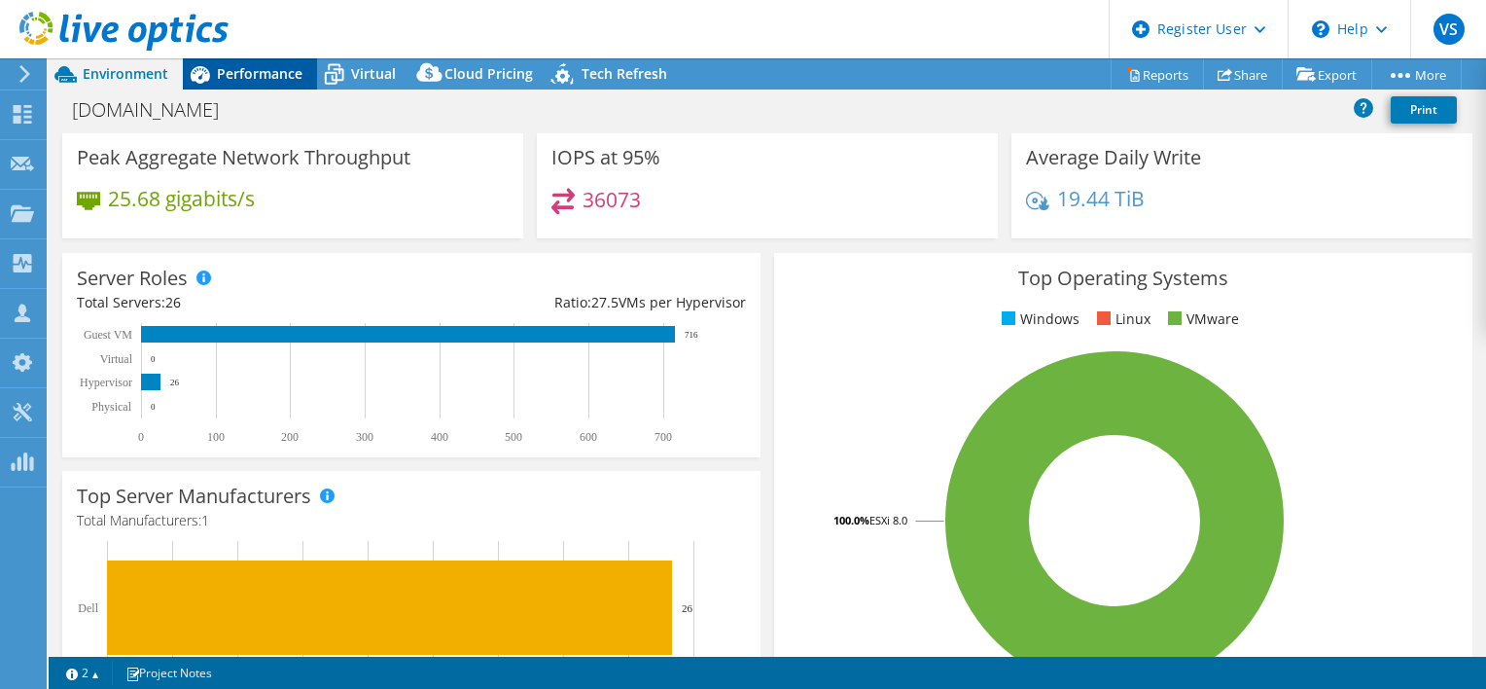
click at [256, 78] on span "Performance" at bounding box center [260, 73] width 86 height 18
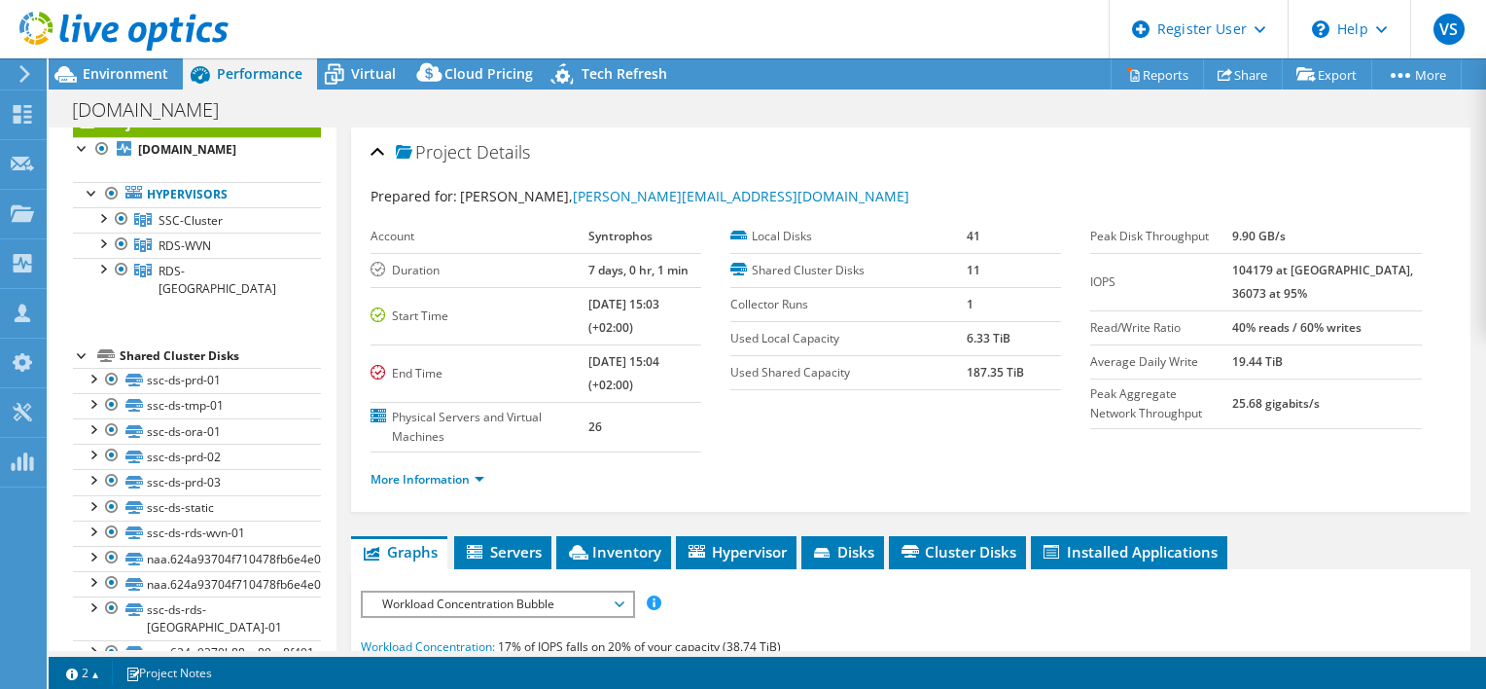
scroll to position [0, 0]
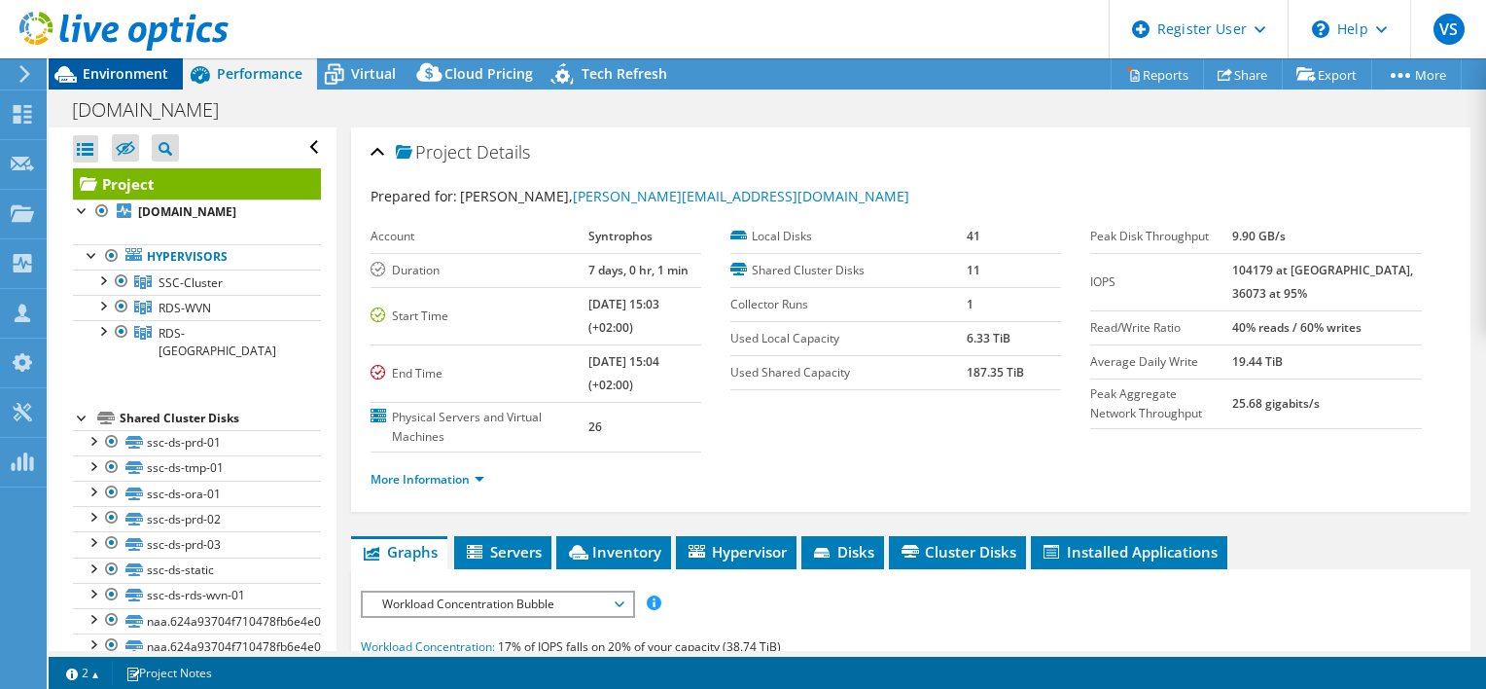
click at [117, 78] on span "Environment" at bounding box center [126, 73] width 86 height 18
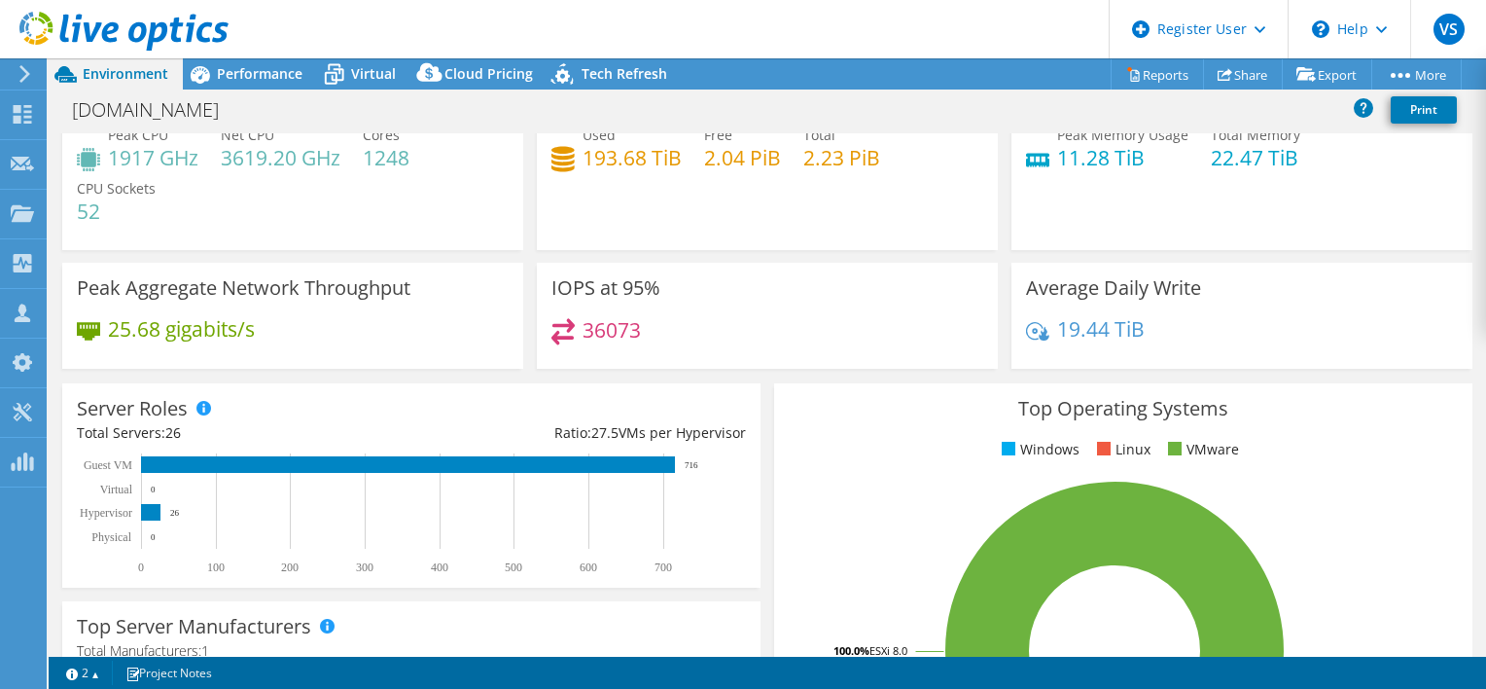
scroll to position [97, 0]
